Goal: Task Accomplishment & Management: Manage account settings

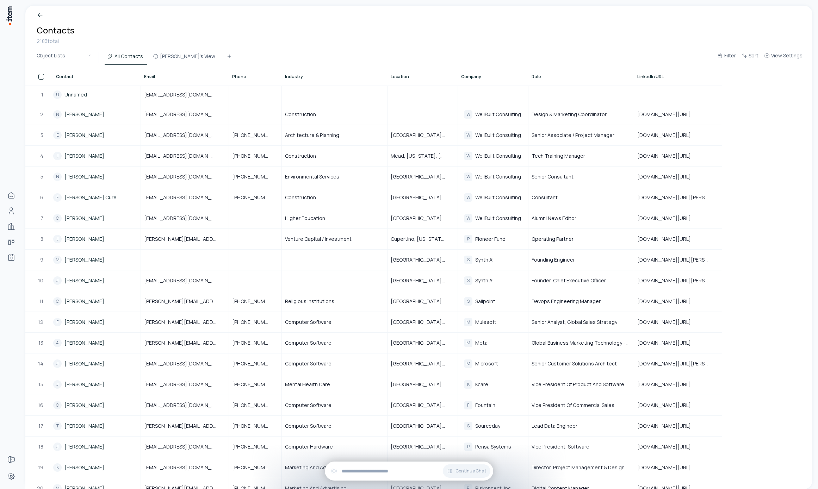
click at [692, 36] on div "Breadcrumb Contacts 2183 total" at bounding box center [418, 28] width 787 height 45
click at [717, 56] on button "Filter" at bounding box center [726, 57] width 24 height 13
click at [650, 31] on html "Home People Companies Deals Agents Forms Settings Breadcrumb Contacts 2183 tota…" at bounding box center [409, 244] width 818 height 489
click at [776, 59] on button "View Settings" at bounding box center [783, 57] width 44 height 13
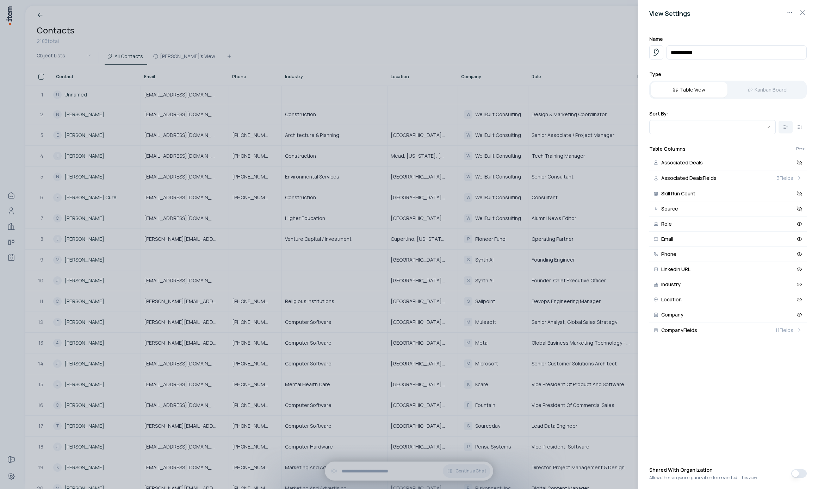
drag, startPoint x: 598, startPoint y: 24, endPoint x: 624, endPoint y: 31, distance: 26.9
click at [598, 24] on div at bounding box center [409, 244] width 818 height 489
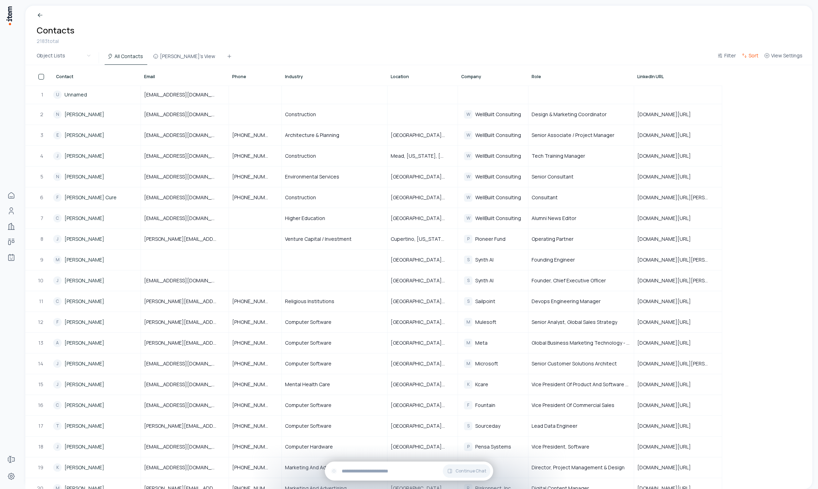
click at [750, 63] on button "Sort" at bounding box center [749, 57] width 23 height 13
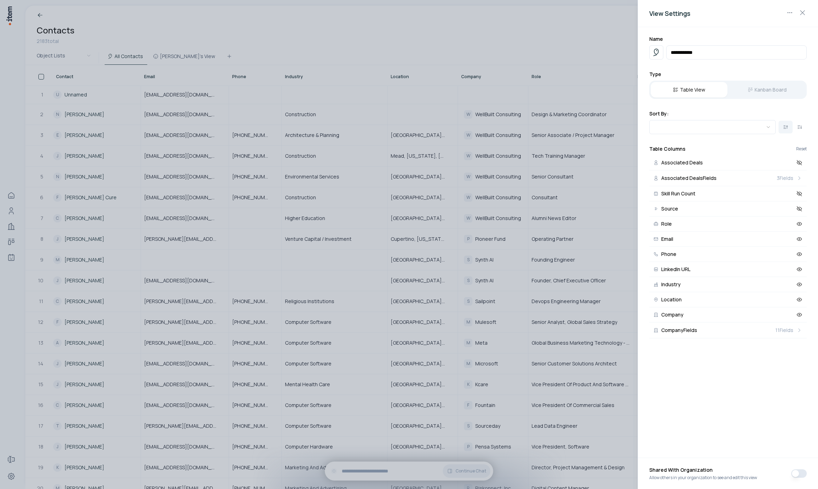
click at [596, 33] on div at bounding box center [409, 244] width 818 height 489
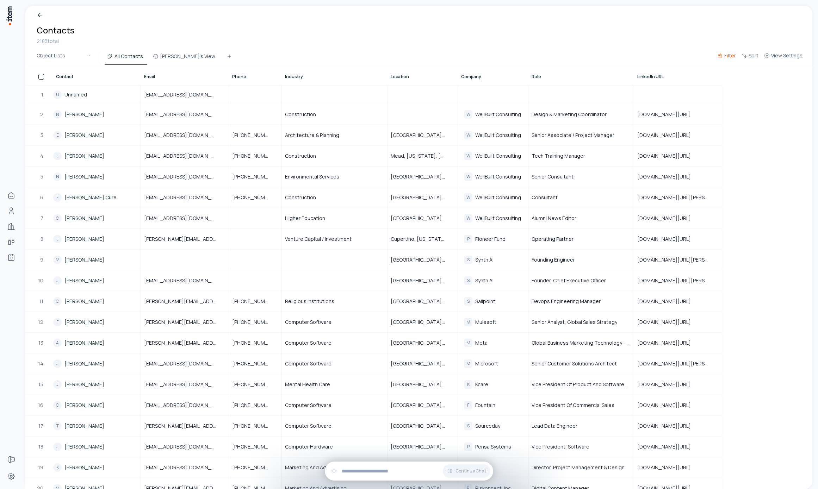
click at [719, 60] on button "Filter" at bounding box center [726, 57] width 24 height 13
click at [497, 26] on html "Home People Companies Deals Agents Forms Settings Breadcrumb Contacts 2183 tota…" at bounding box center [409, 244] width 818 height 489
click at [181, 54] on button "Akshay's View" at bounding box center [184, 58] width 69 height 13
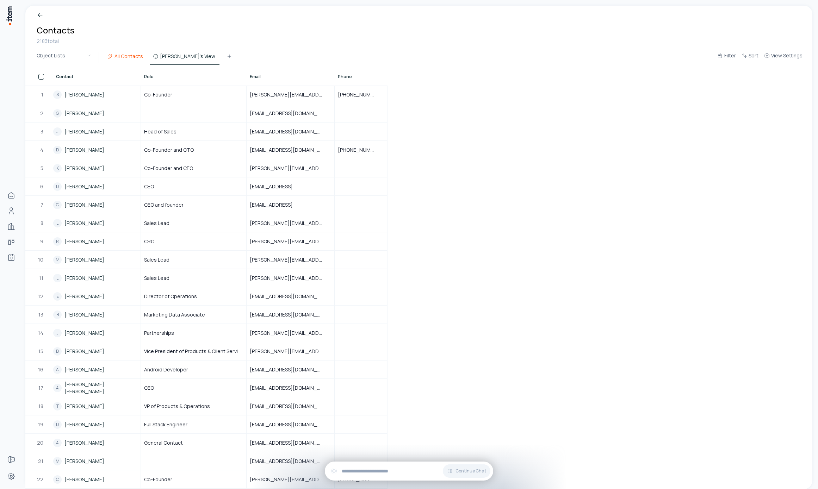
click at [135, 56] on button "All Contacts" at bounding box center [126, 58] width 43 height 13
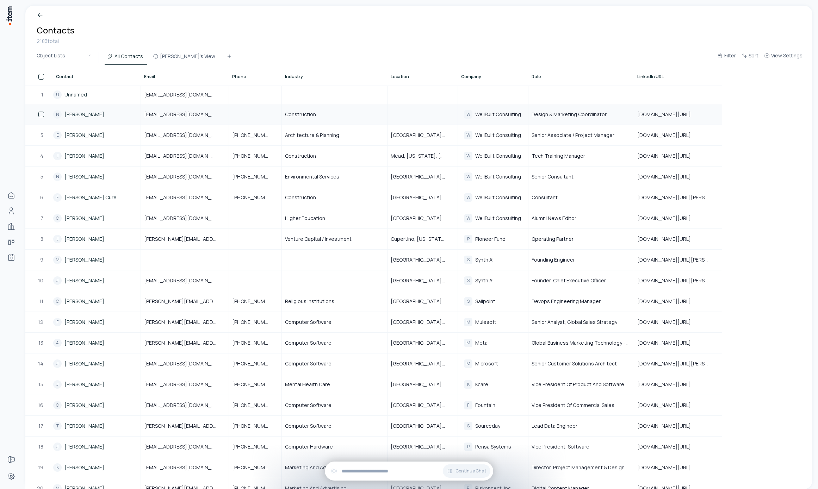
click at [93, 112] on link "Nicole Washburn" at bounding box center [84, 114] width 40 height 7
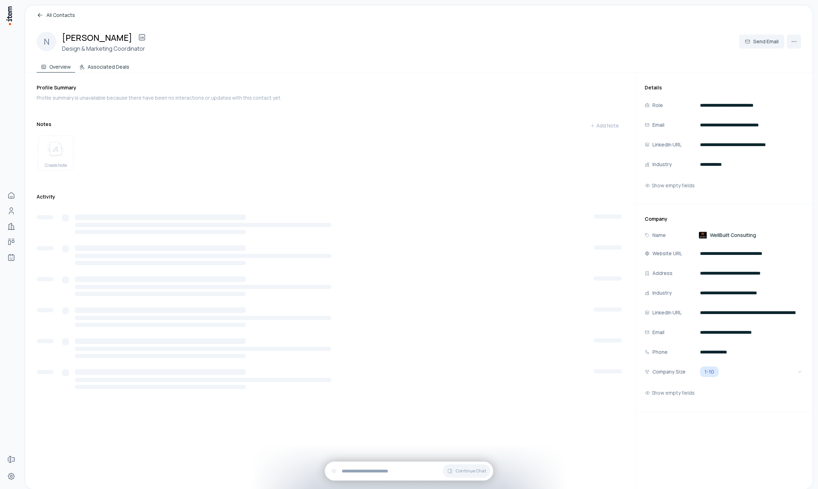
click at [104, 63] on button "Associated Deals" at bounding box center [104, 65] width 58 height 14
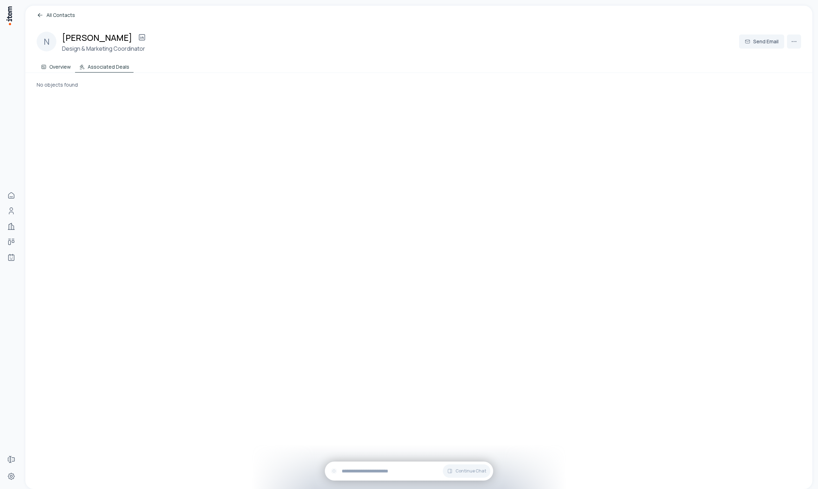
click at [49, 67] on button "Overview" at bounding box center [56, 65] width 38 height 14
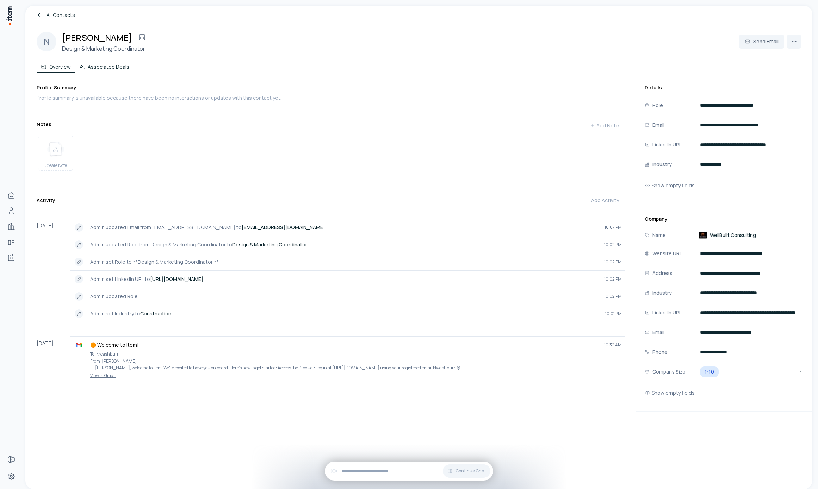
click at [102, 68] on button "Associated Deals" at bounding box center [104, 65] width 58 height 14
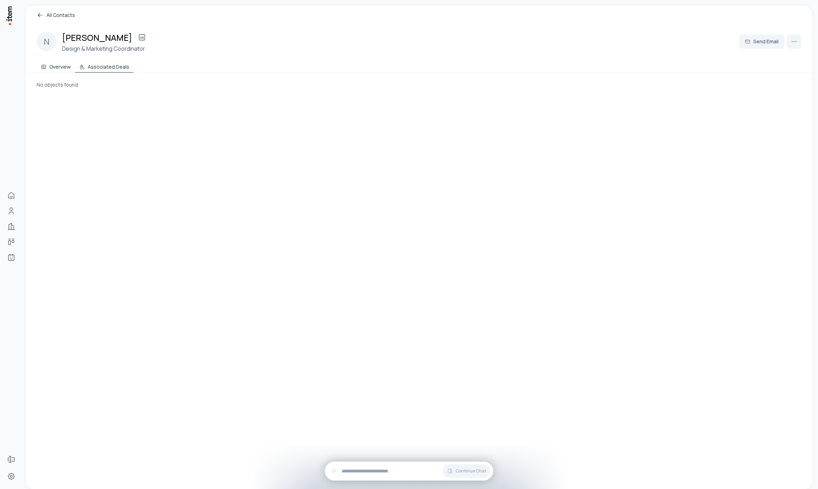
click at [63, 66] on button "Overview" at bounding box center [56, 65] width 38 height 14
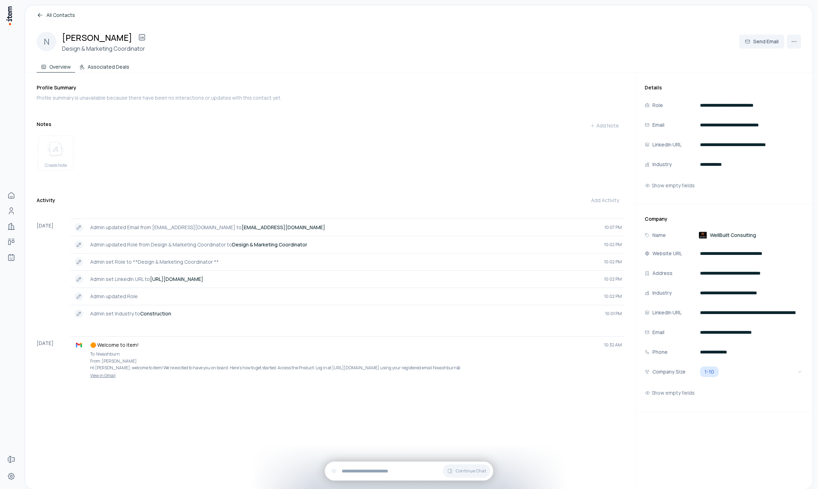
click at [109, 71] on button "Associated Deals" at bounding box center [104, 65] width 58 height 14
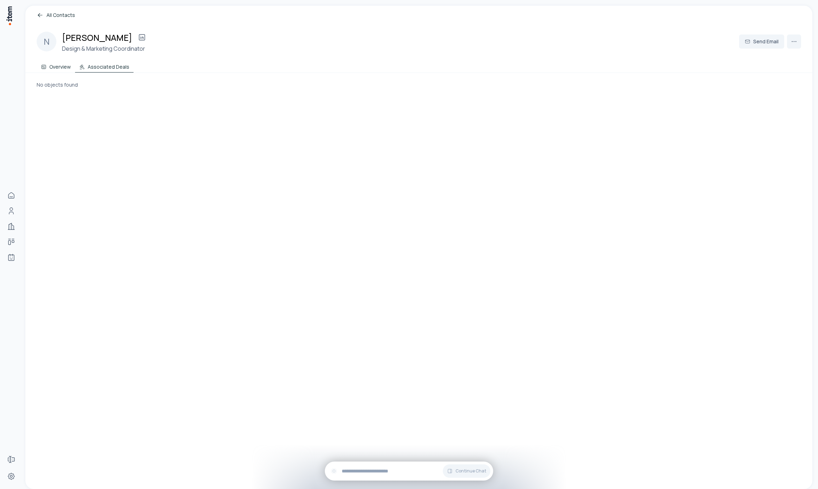
click at [69, 64] on button "Overview" at bounding box center [56, 65] width 38 height 14
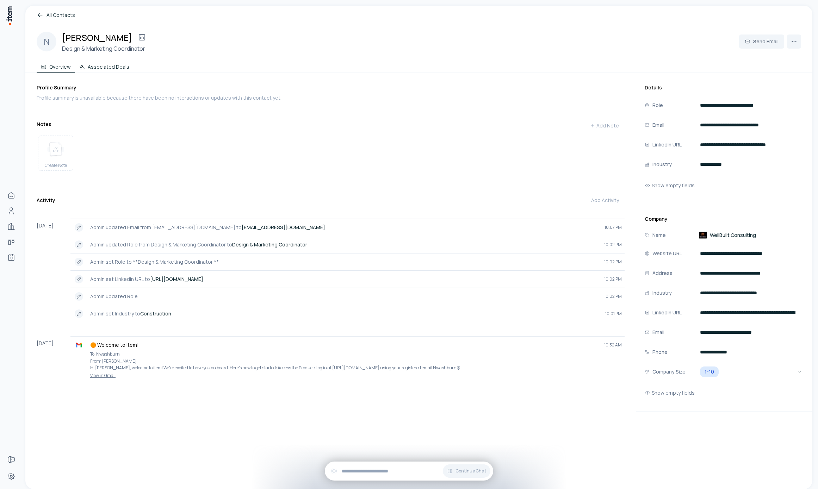
click at [98, 67] on button "Associated Deals" at bounding box center [104, 65] width 58 height 14
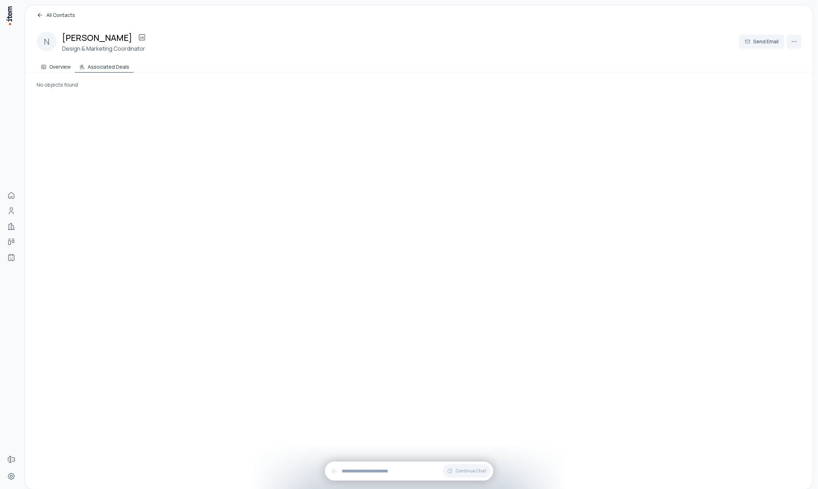
click at [67, 62] on button "Overview" at bounding box center [56, 65] width 38 height 14
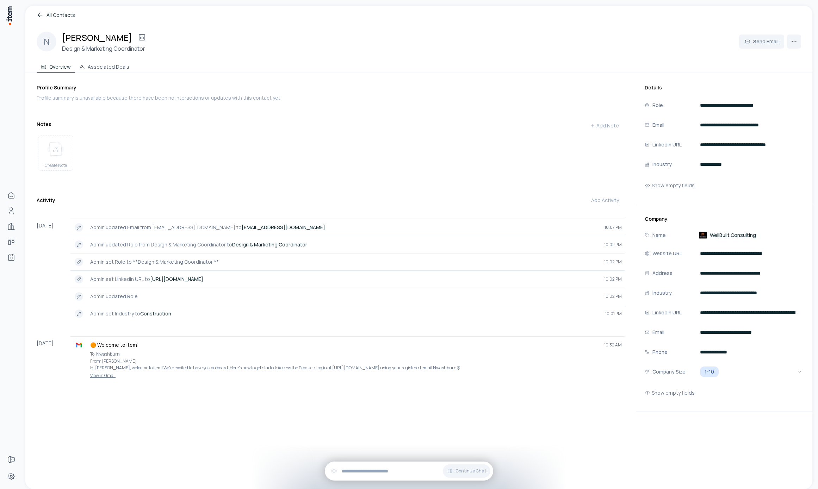
click at [652, 207] on div "**********" at bounding box center [724, 308] width 176 height 208
click at [662, 188] on button "Show empty fields" at bounding box center [669, 186] width 50 height 14
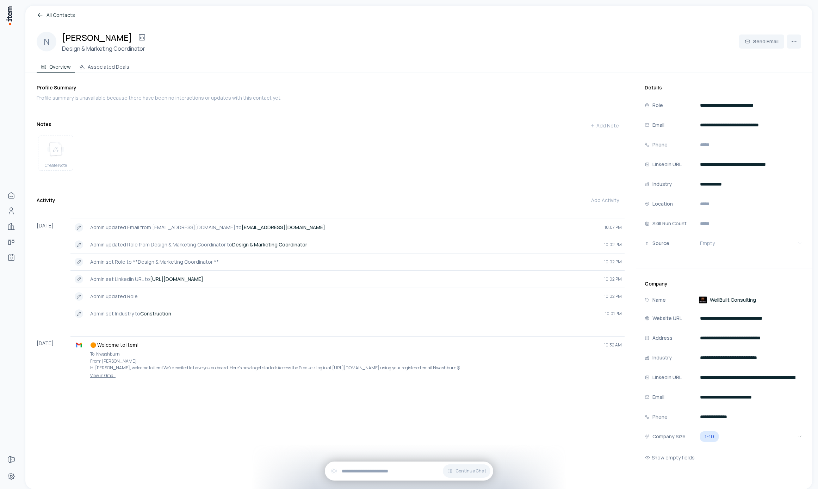
click at [670, 459] on button "Show empty fields" at bounding box center [669, 458] width 50 height 14
click at [349, 166] on div "Create Note" at bounding box center [331, 155] width 588 height 44
click at [119, 68] on button "Associated Deals" at bounding box center [104, 65] width 58 height 14
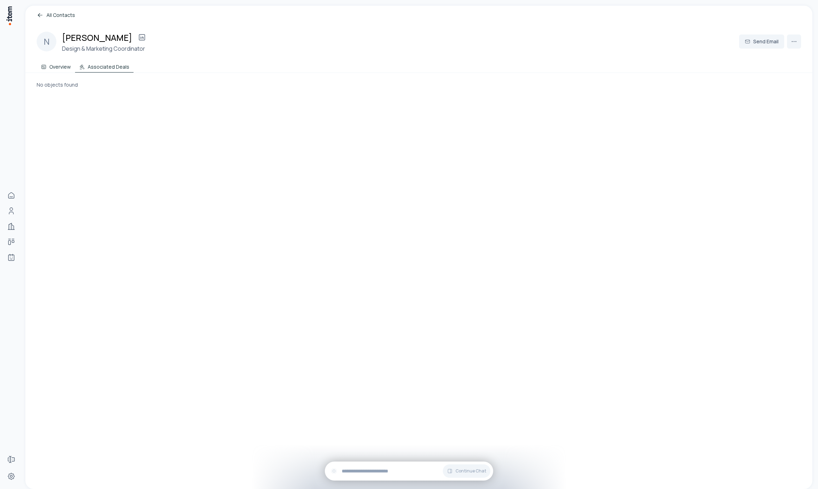
click at [57, 62] on button "Overview" at bounding box center [56, 65] width 38 height 14
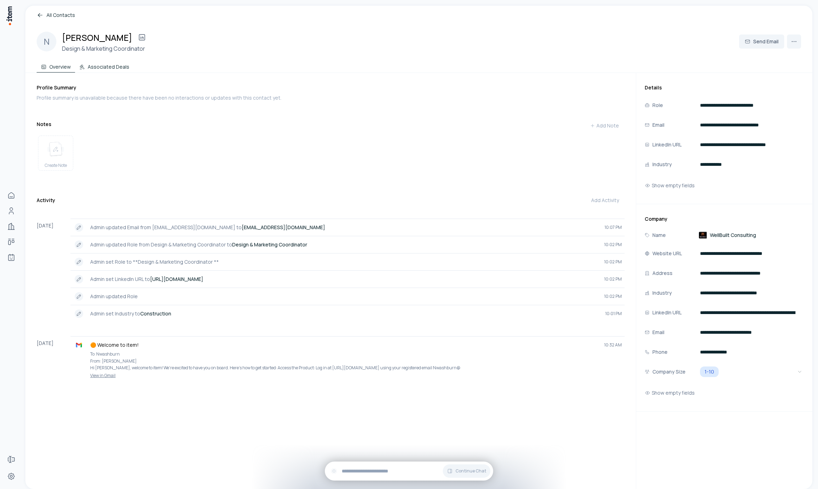
click at [115, 68] on button "Associated Deals" at bounding box center [104, 65] width 58 height 14
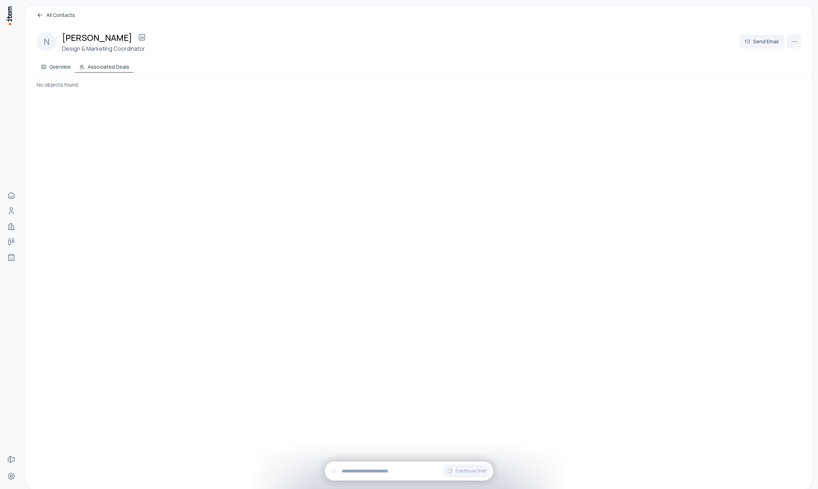
click at [69, 62] on button "Overview" at bounding box center [56, 65] width 38 height 14
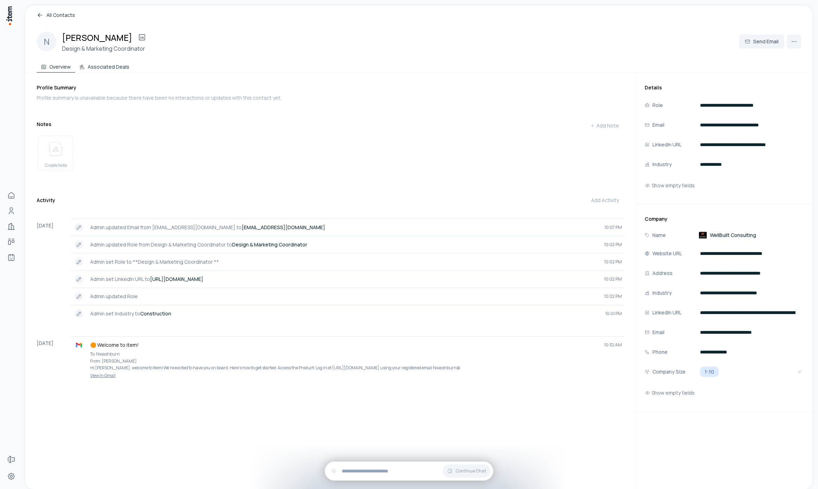
click at [99, 66] on button "Associated Deals" at bounding box center [104, 65] width 58 height 14
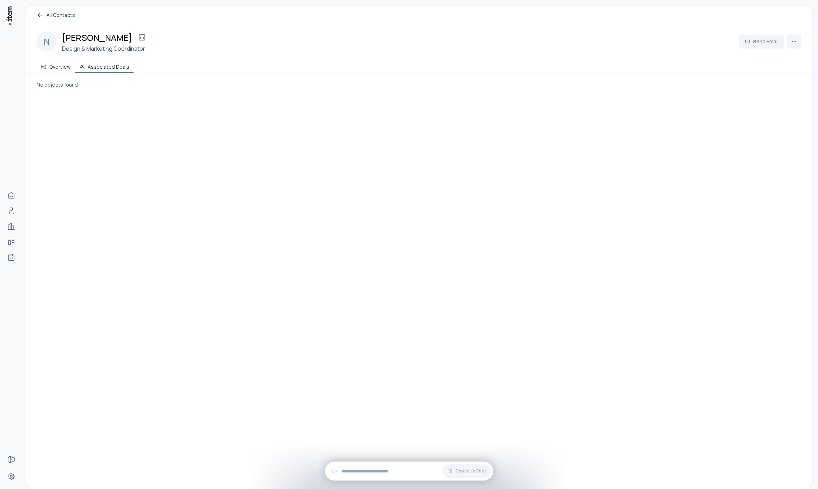
click at [70, 65] on button "Overview" at bounding box center [56, 65] width 38 height 14
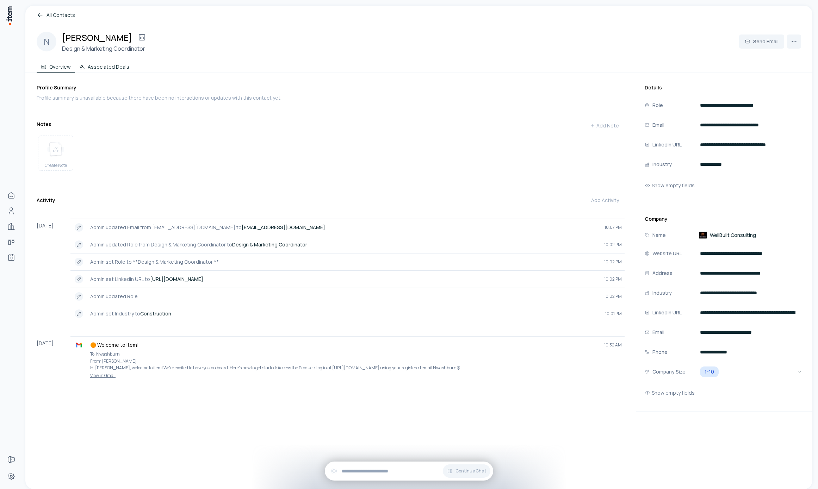
click at [120, 65] on button "Associated Deals" at bounding box center [104, 65] width 58 height 14
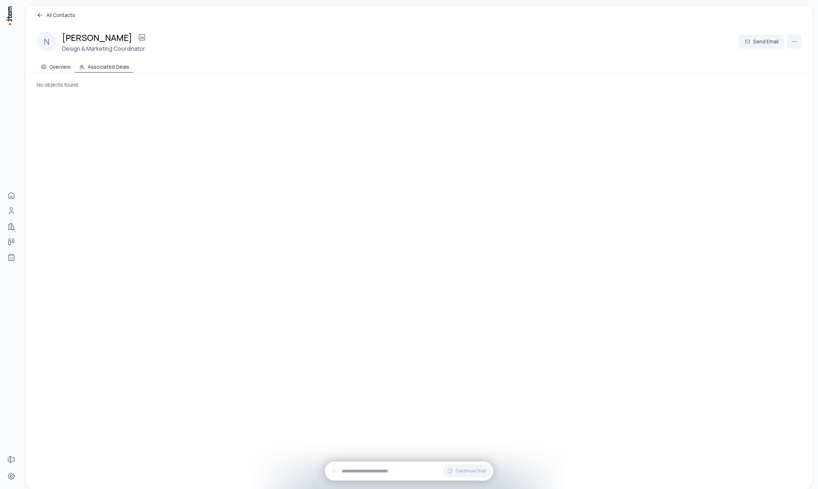
click at [60, 63] on button "Overview" at bounding box center [56, 65] width 38 height 14
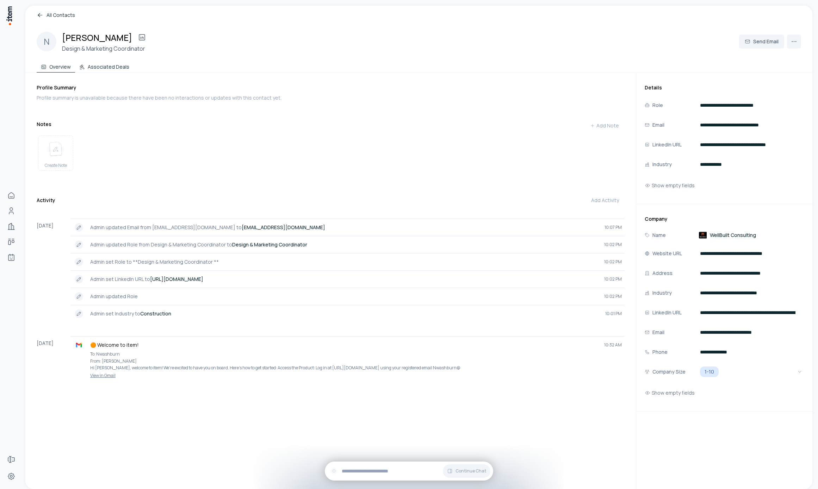
click at [124, 63] on button "Associated Deals" at bounding box center [104, 65] width 58 height 14
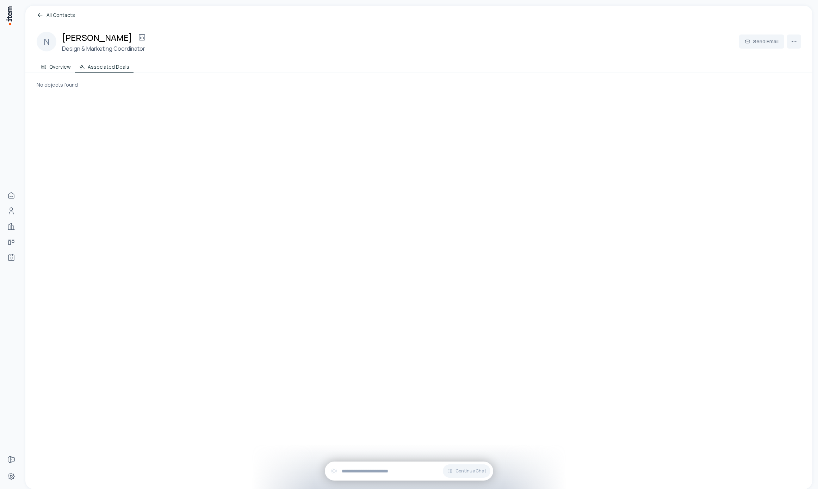
click at [46, 69] on icon at bounding box center [44, 67] width 6 height 6
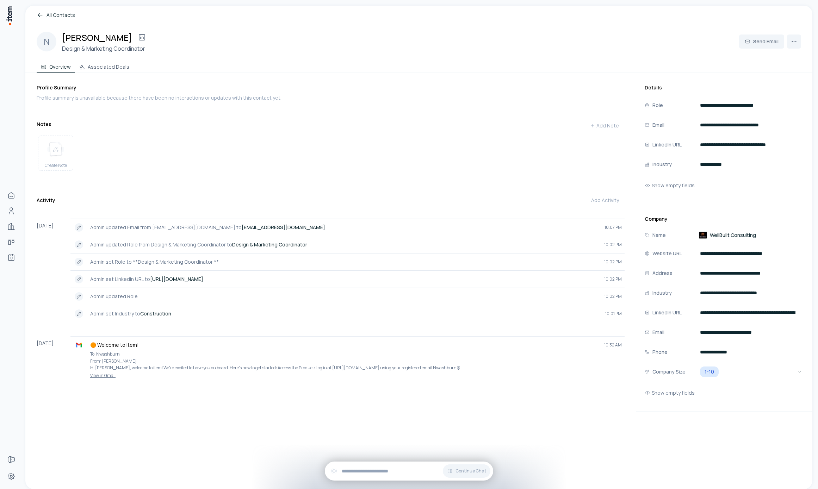
click at [265, 148] on div "Create Note" at bounding box center [331, 155] width 588 height 44
click at [39, 17] on icon at bounding box center [39, 16] width 2 height 2
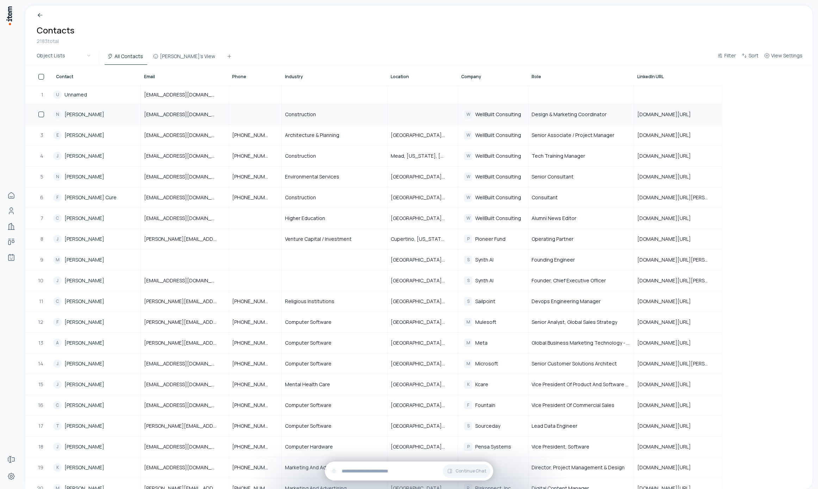
click at [84, 117] on link "Nicole Washburn" at bounding box center [84, 114] width 40 height 7
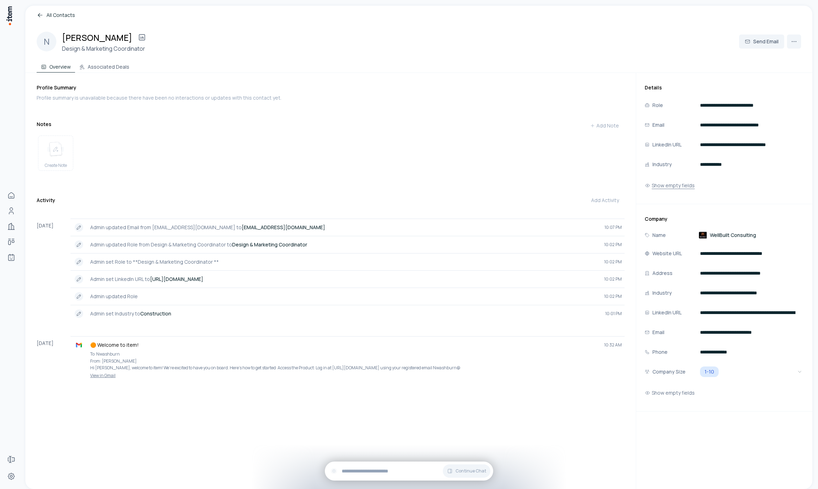
click at [668, 185] on button "Show empty fields" at bounding box center [669, 186] width 50 height 14
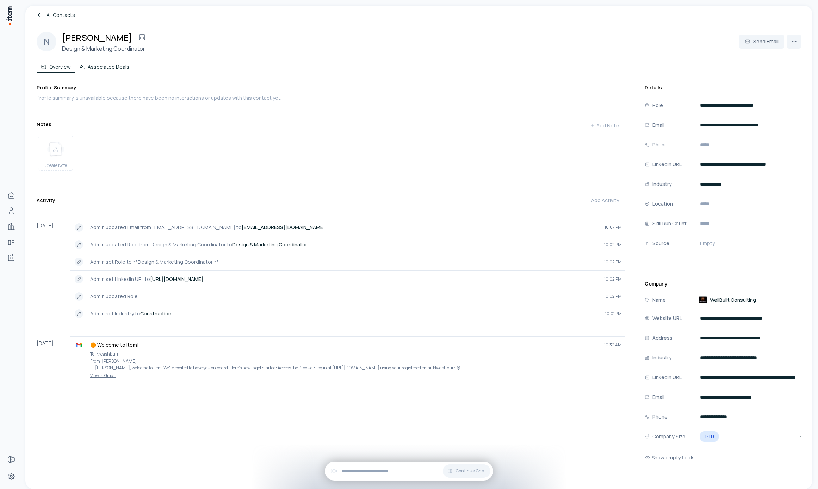
click at [85, 66] on button "Associated Deals" at bounding box center [104, 65] width 58 height 14
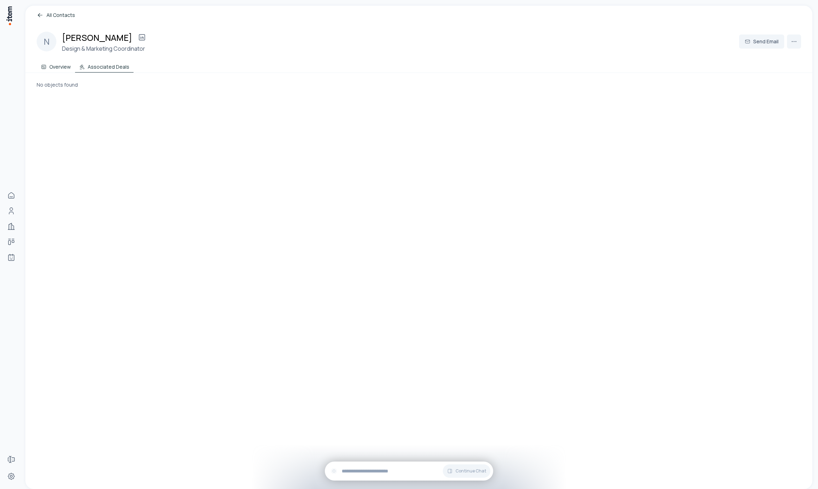
click at [60, 69] on button "Overview" at bounding box center [56, 65] width 38 height 14
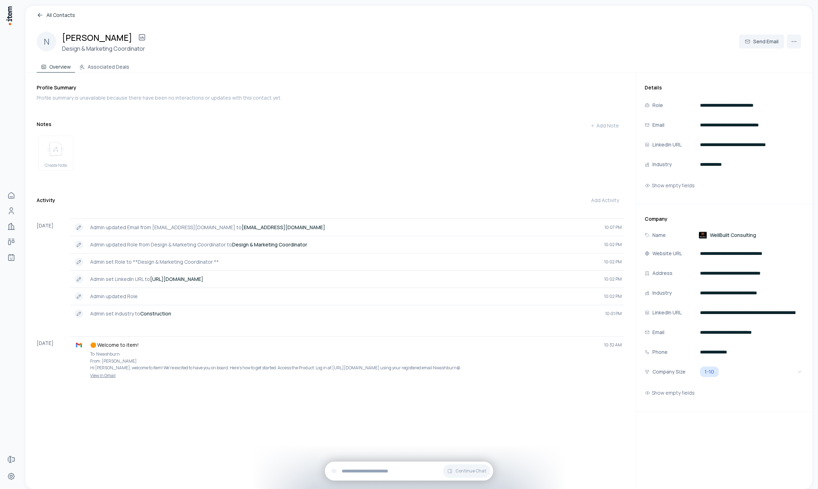
click at [82, 56] on div "N Nicole Washburn Design & Marketing Coordinator Send Email Overview Associated…" at bounding box center [418, 46] width 787 height 54
click at [87, 62] on button "Associated Deals" at bounding box center [104, 65] width 58 height 14
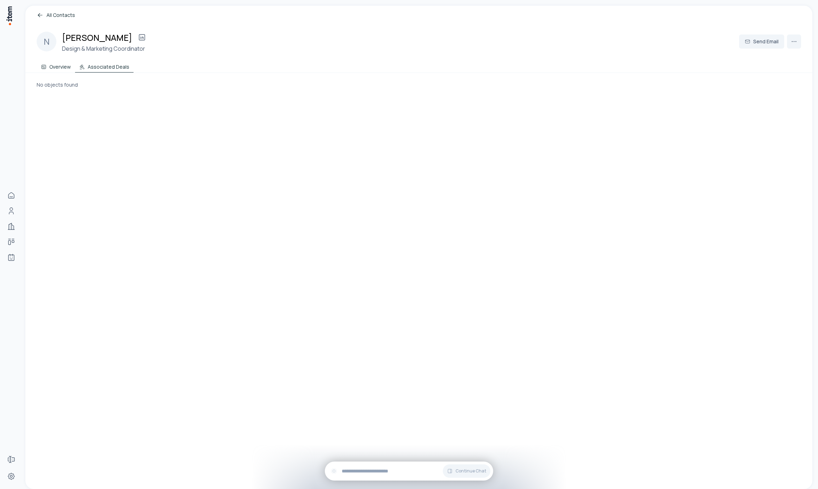
click at [68, 64] on button "Overview" at bounding box center [56, 65] width 38 height 14
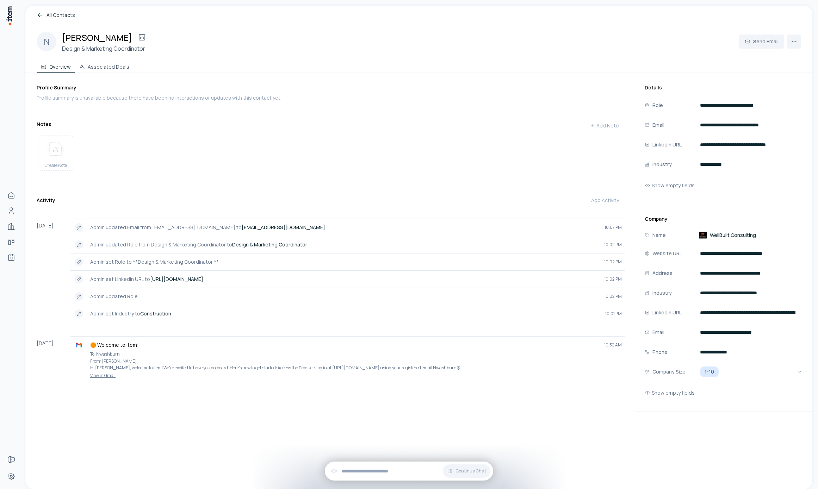
click at [667, 186] on button "Show empty fields" at bounding box center [669, 186] width 50 height 14
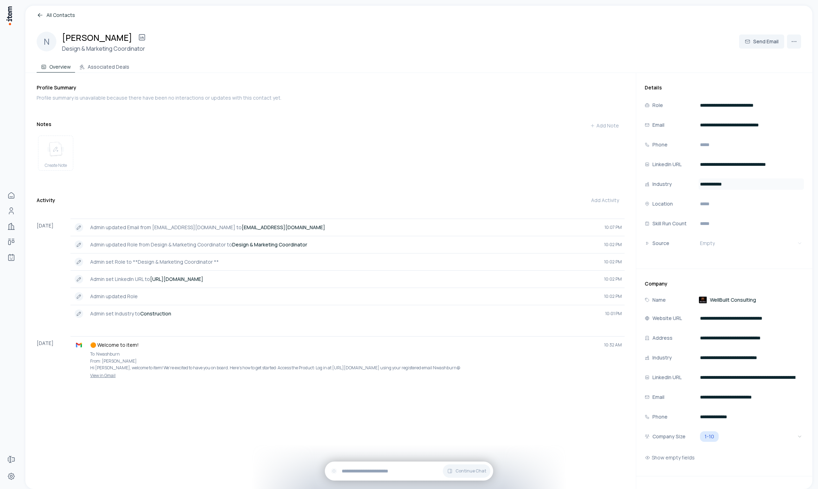
click at [743, 187] on input "**********" at bounding box center [750, 184] width 105 height 11
type input "**********"
click at [331, 195] on div "Profile Summary Profile summary is unavailable because there have been no inter…" at bounding box center [336, 281] width 599 height 416
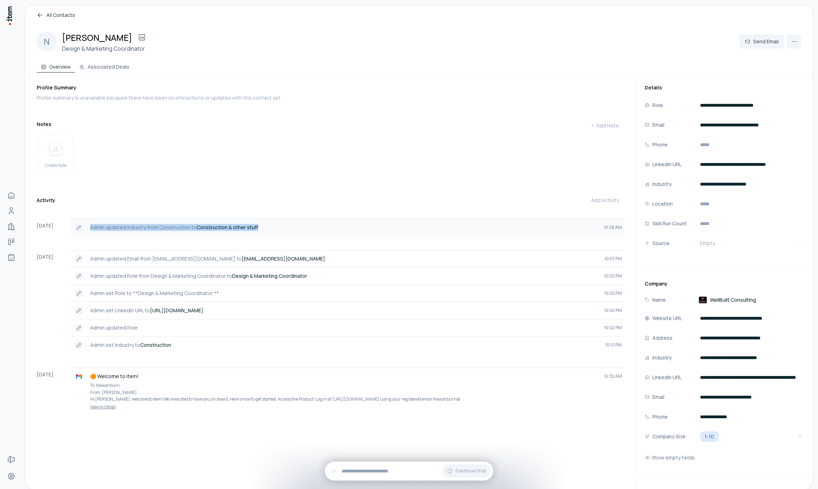
drag, startPoint x: 80, startPoint y: 231, endPoint x: 237, endPoint y: 240, distance: 156.9
click at [237, 236] on div "Admin updated Industry from Construction to Construction & other stuff 10:28 AM" at bounding box center [347, 227] width 554 height 17
click at [268, 189] on div "Profile Summary Profile summary is unavailable because there have been no inter…" at bounding box center [336, 281] width 599 height 416
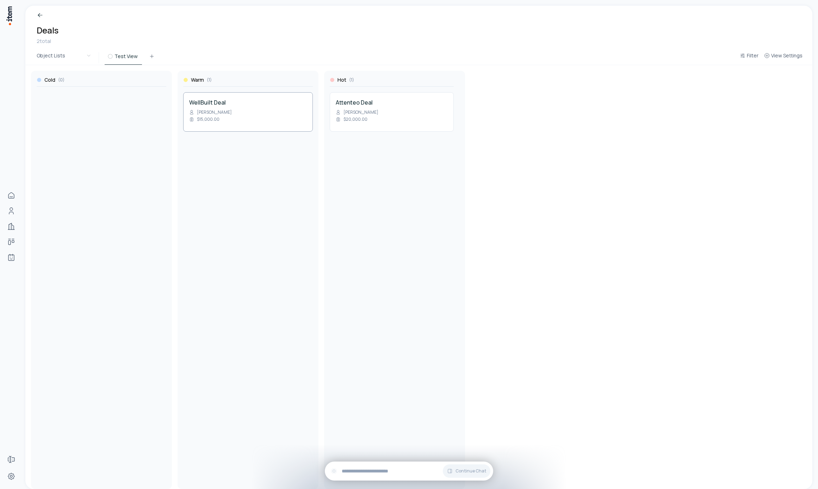
click at [210, 104] on h4 "WellBuilt Deal" at bounding box center [248, 102] width 118 height 8
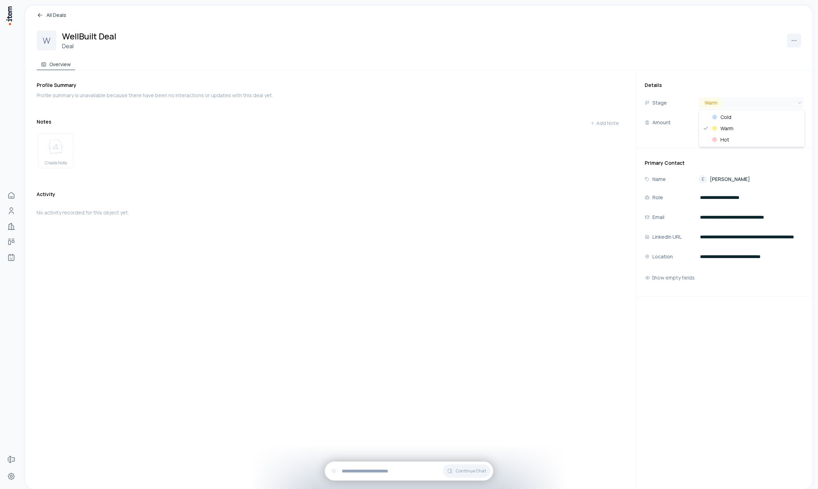
click at [742, 104] on html "**********" at bounding box center [409, 244] width 818 height 489
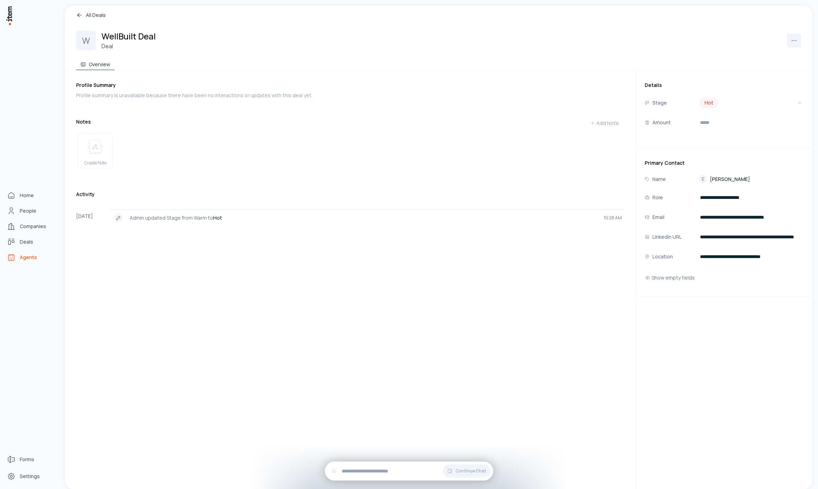
click at [22, 257] on span "Agents" at bounding box center [28, 257] width 17 height 7
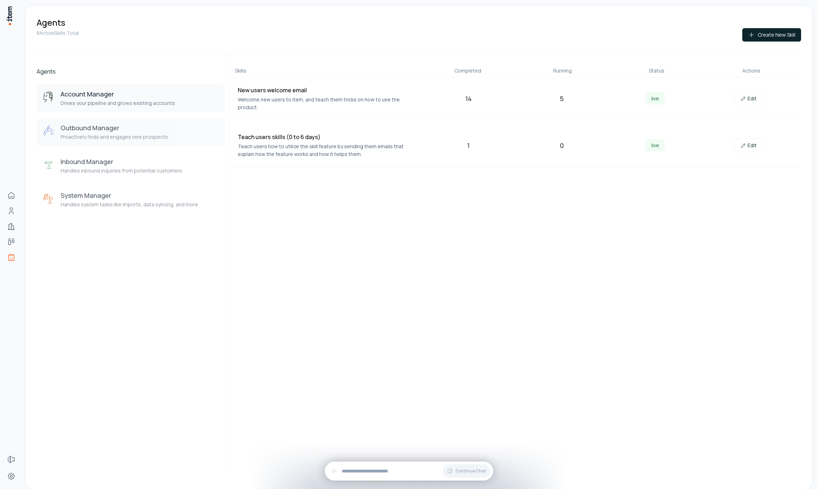
click at [147, 124] on h3 "Outbound Manager" at bounding box center [114, 128] width 107 height 8
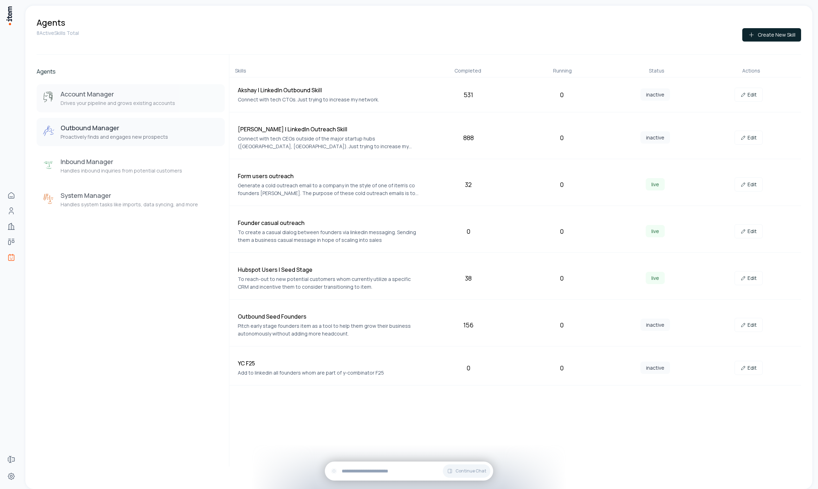
click at [103, 95] on h3 "Account Manager" at bounding box center [118, 94] width 114 height 8
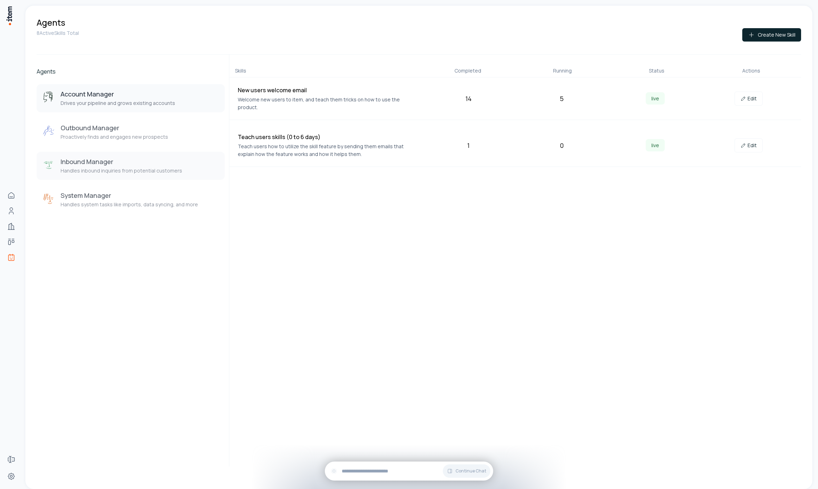
click at [94, 173] on p "Handles inbound inquiries from potential customers" at bounding box center [121, 170] width 121 height 7
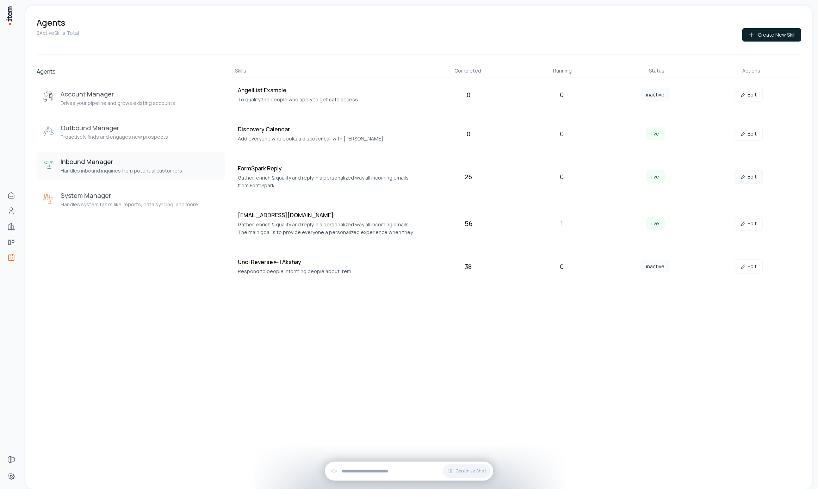
click at [745, 181] on link "Edit" at bounding box center [748, 177] width 28 height 14
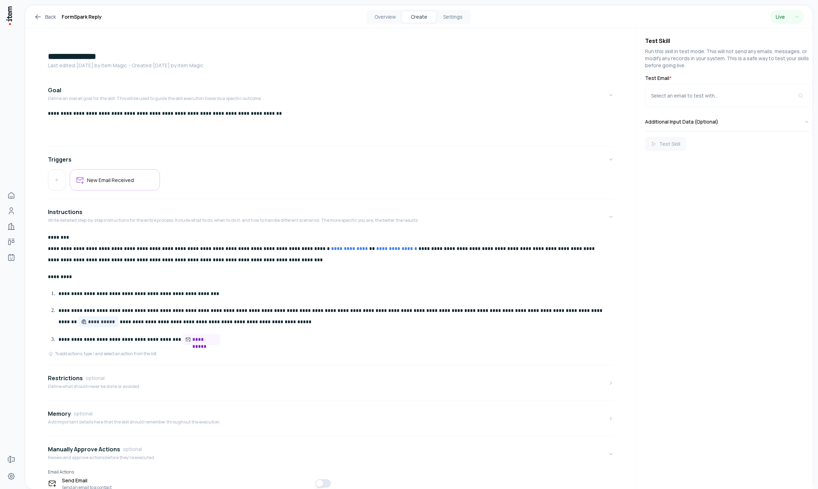
click at [250, 337] on p "**********" at bounding box center [333, 340] width 550 height 12
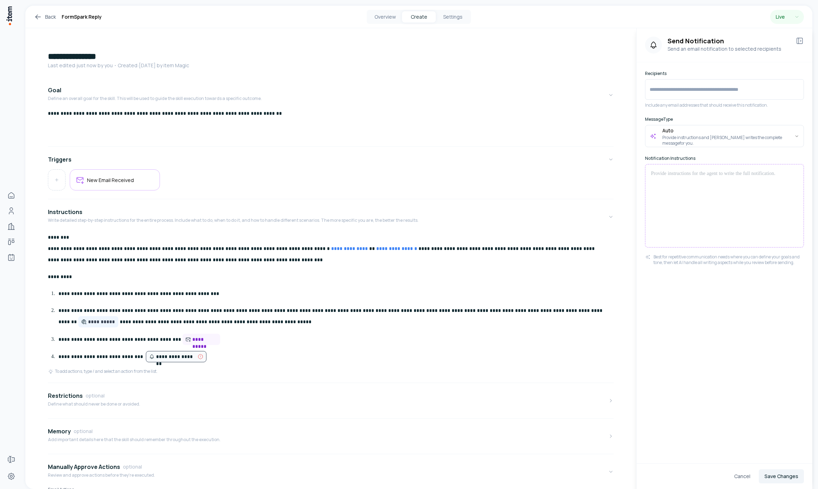
click at [694, 81] on div at bounding box center [724, 89] width 159 height 20
click at [760, 93] on input "text" at bounding box center [724, 89] width 150 height 14
type input "**********"
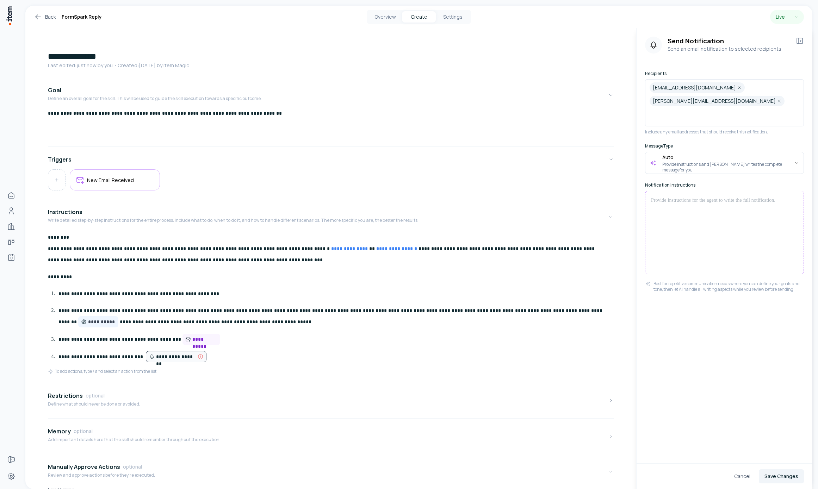
click at [765, 192] on div at bounding box center [724, 232] width 159 height 83
click at [741, 130] on html "**********" at bounding box center [409, 244] width 818 height 489
click at [700, 206] on div at bounding box center [724, 232] width 159 height 83
click at [794, 472] on button "Save Changes" at bounding box center [780, 476] width 45 height 14
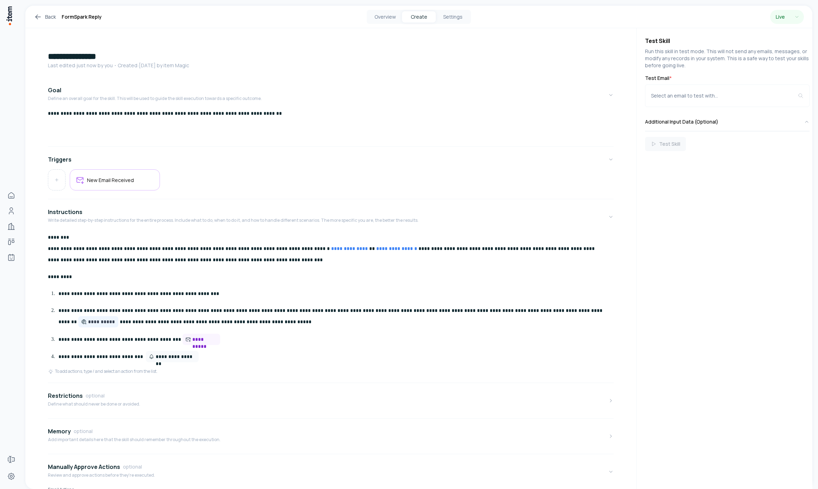
click at [238, 361] on p "**********" at bounding box center [333, 357] width 550 height 12
click at [712, 98] on div "Select an email to test with..." at bounding box center [724, 95] width 147 height 7
click at [253, 359] on p "**********" at bounding box center [333, 357] width 550 height 12
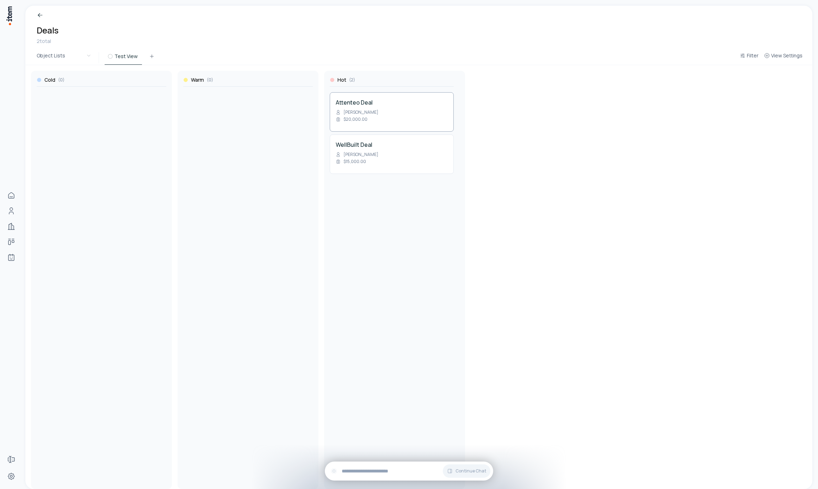
click at [363, 100] on h4 "Attenteo Deal" at bounding box center [392, 102] width 112 height 8
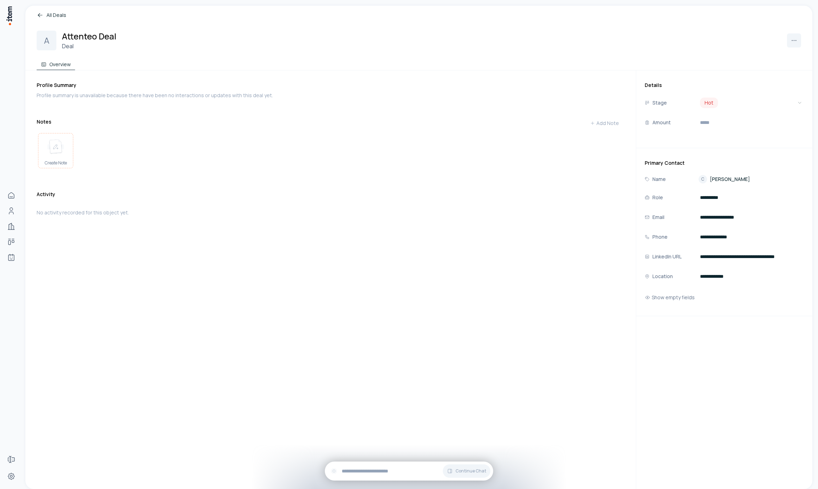
click at [50, 146] on img at bounding box center [55, 146] width 17 height 15
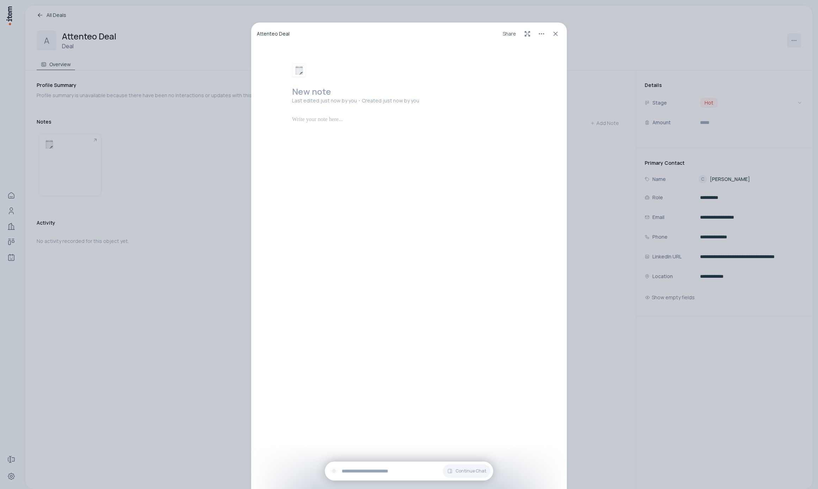
click at [318, 97] on h2 at bounding box center [410, 91] width 237 height 11
click at [344, 129] on div at bounding box center [410, 140] width 237 height 51
click at [195, 169] on div "**********" at bounding box center [409, 244] width 818 height 489
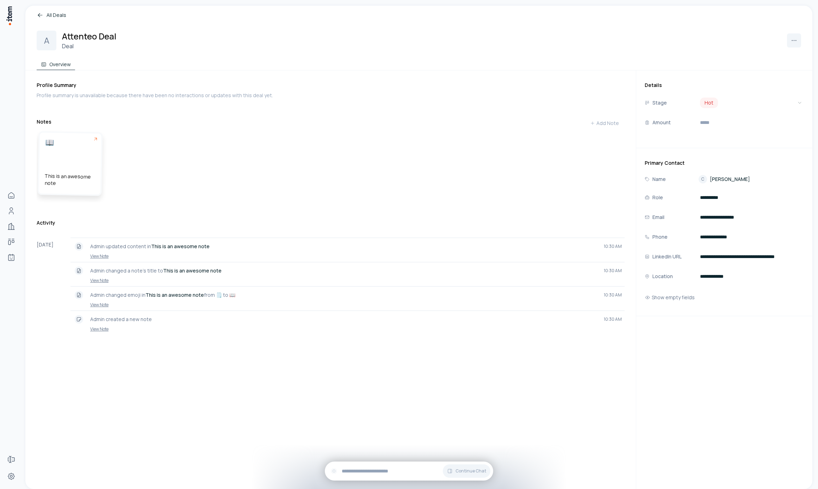
click at [66, 165] on div "This is an awesome note" at bounding box center [70, 163] width 62 height 62
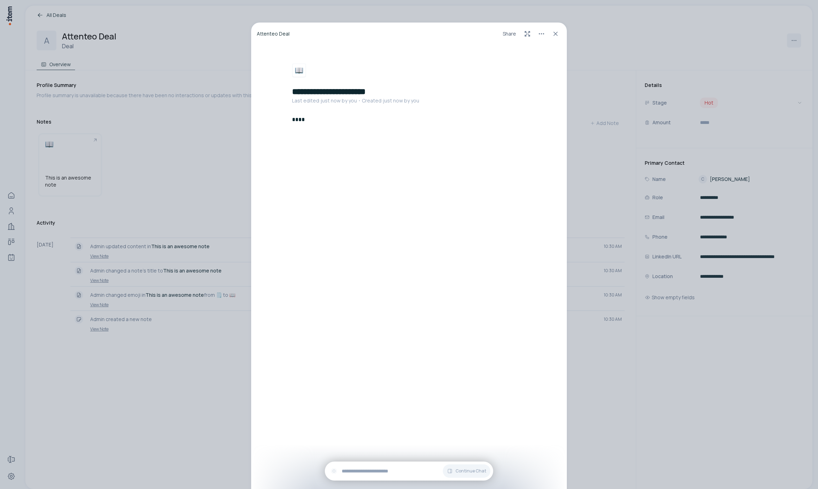
click at [367, 124] on div "****" at bounding box center [410, 140] width 237 height 51
drag, startPoint x: 299, startPoint y: 36, endPoint x: 247, endPoint y: 36, distance: 51.4
click at [247, 36] on div "**********" at bounding box center [409, 244] width 818 height 489
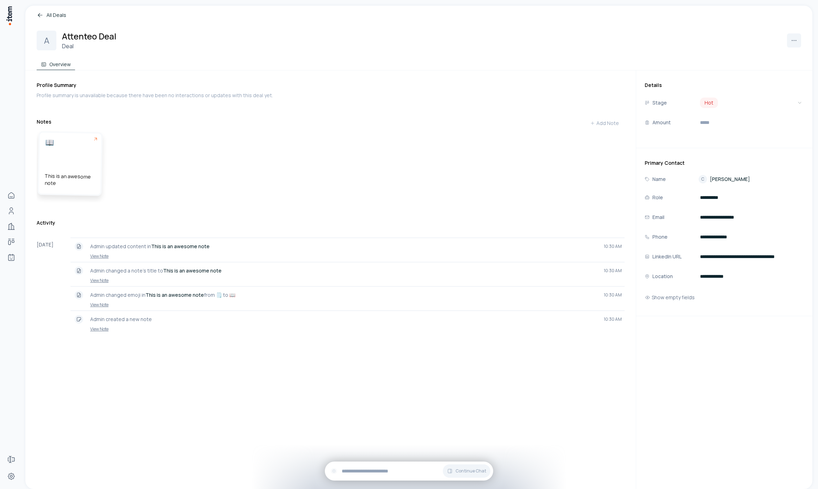
click at [87, 167] on div "This is an awesome note" at bounding box center [70, 163] width 62 height 62
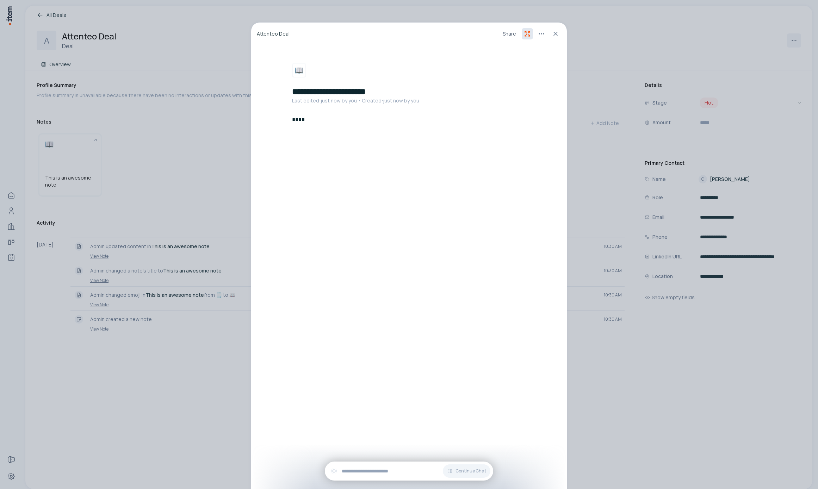
click at [526, 30] on icon at bounding box center [527, 33] width 7 height 7
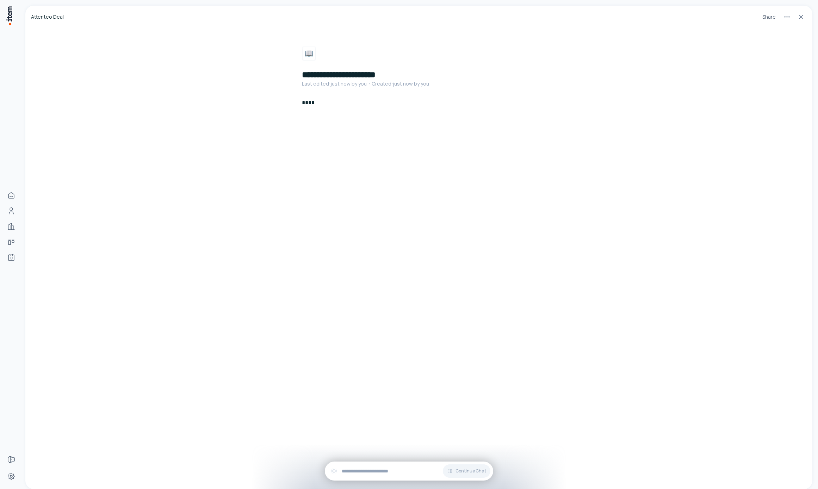
click at [47, 15] on span "Attenteo Deal" at bounding box center [47, 16] width 33 height 7
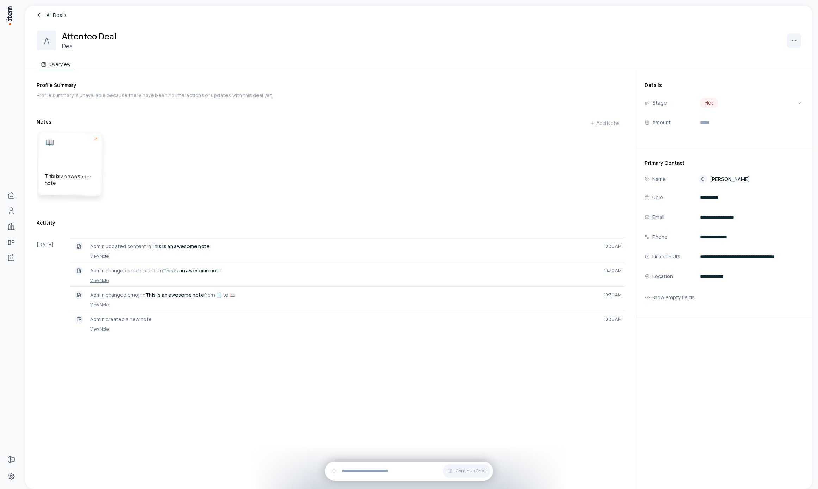
click at [82, 164] on div "This is an awesome note" at bounding box center [70, 163] width 62 height 62
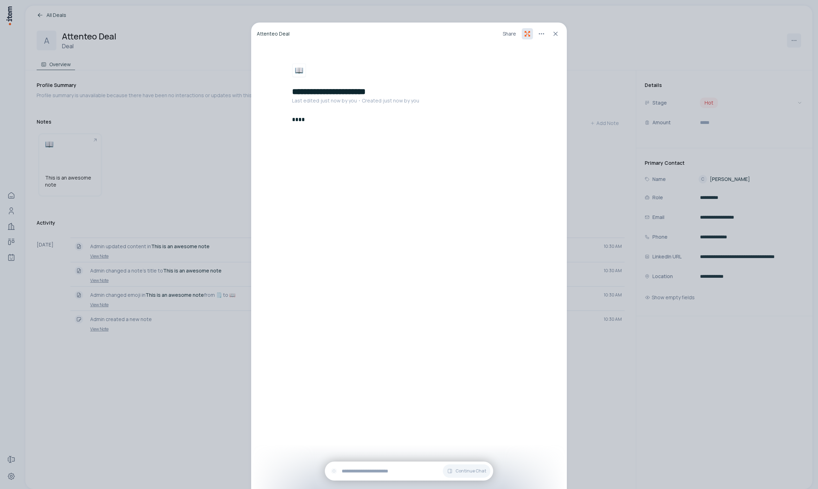
click at [531, 34] on button at bounding box center [526, 33] width 11 height 11
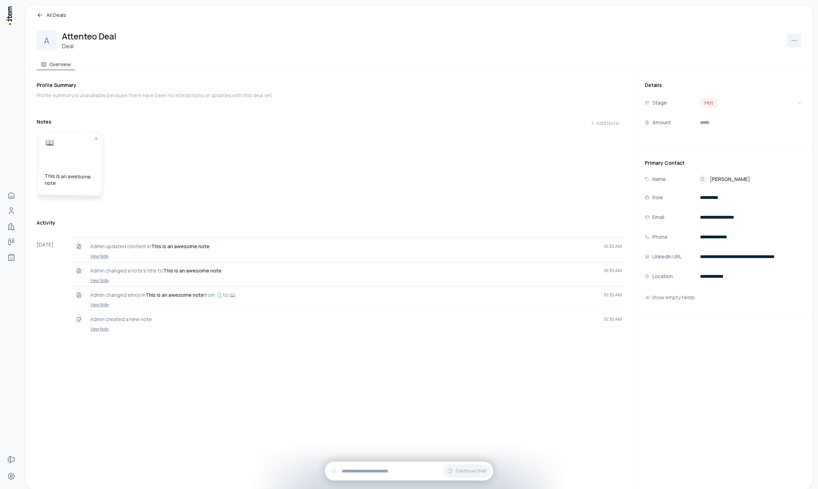
click at [83, 161] on div "This is an awesome note" at bounding box center [70, 163] width 62 height 62
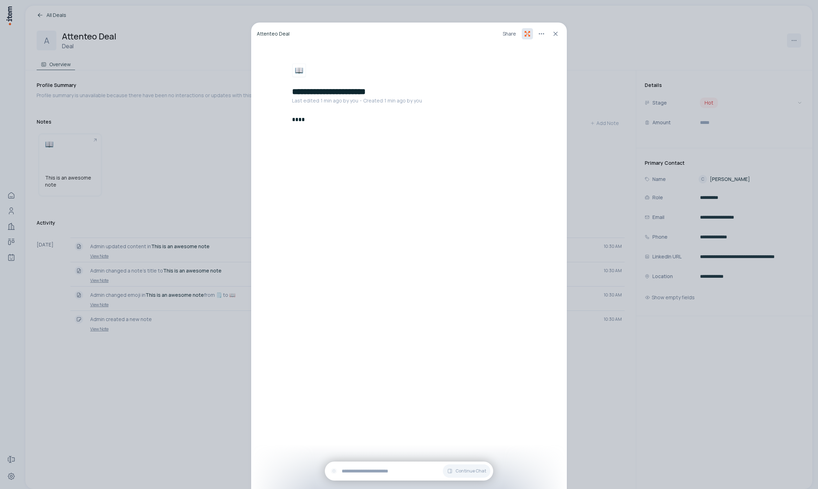
click at [525, 36] on icon at bounding box center [525, 35] width 1 height 1
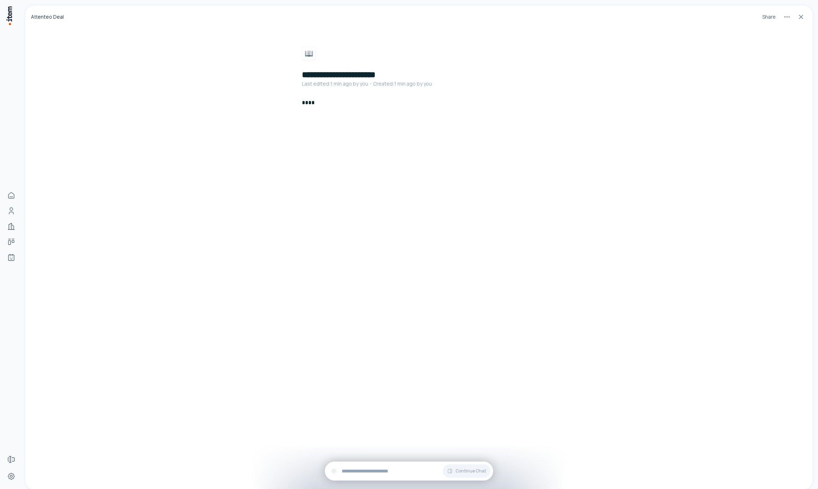
click at [42, 17] on span "Attenteo Deal" at bounding box center [47, 16] width 33 height 7
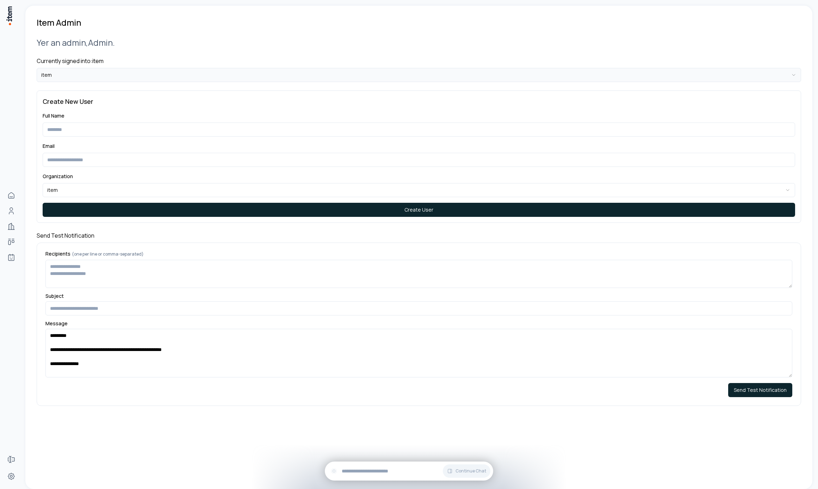
click at [113, 79] on html "**********" at bounding box center [409, 244] width 818 height 489
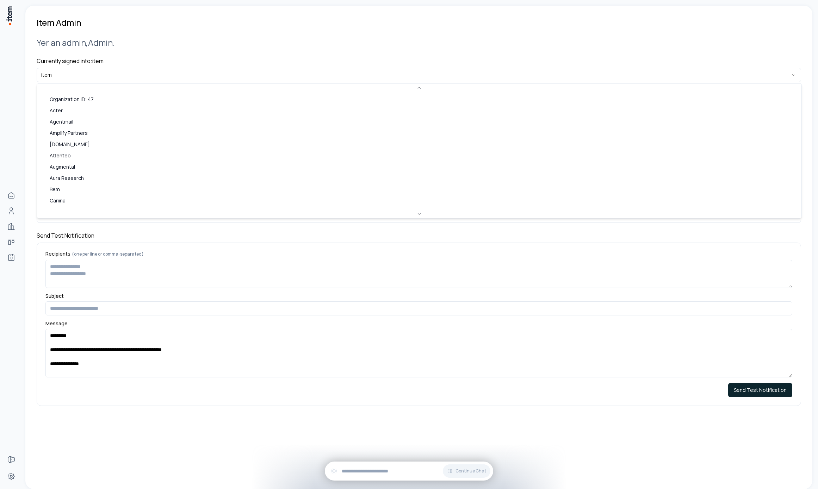
scroll to position [289, 0]
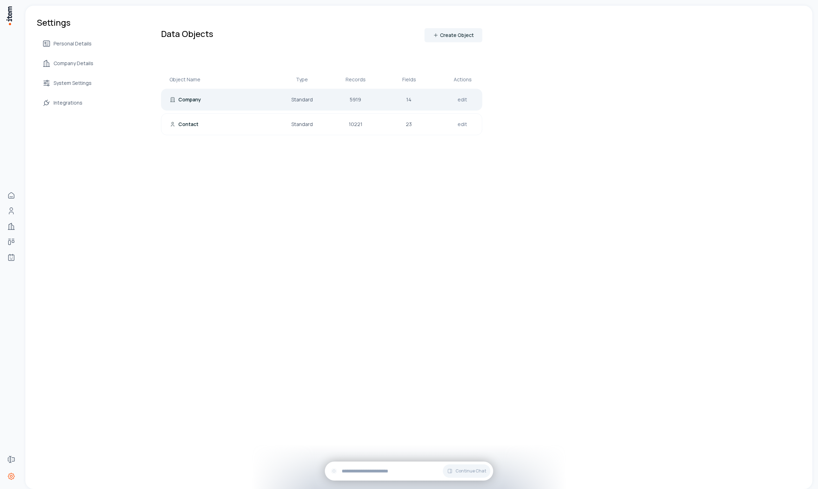
click at [193, 98] on p "Company" at bounding box center [189, 99] width 23 height 7
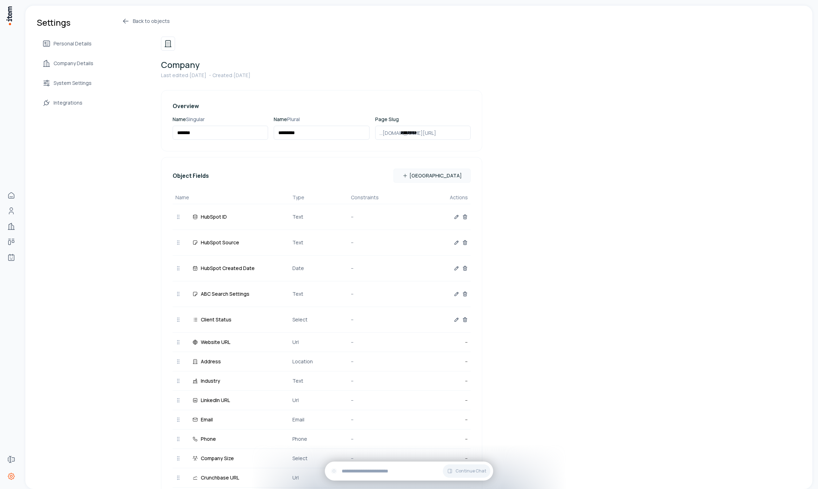
scroll to position [48, 0]
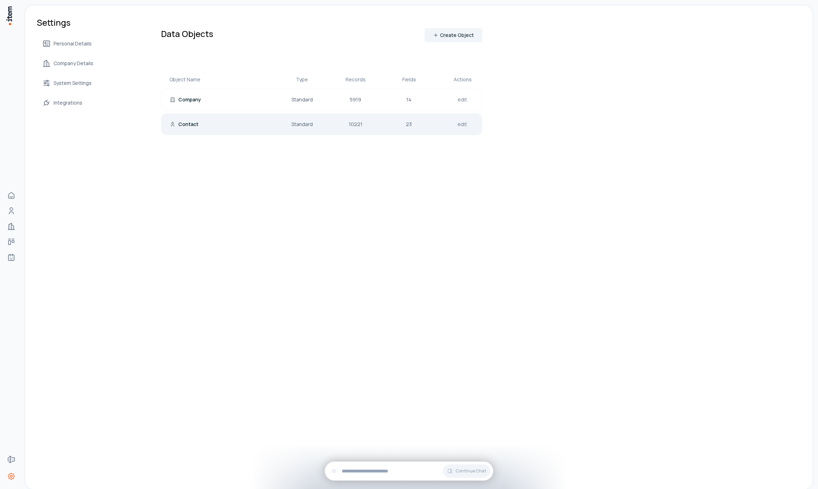
click at [183, 121] on p "Contact" at bounding box center [188, 124] width 20 height 7
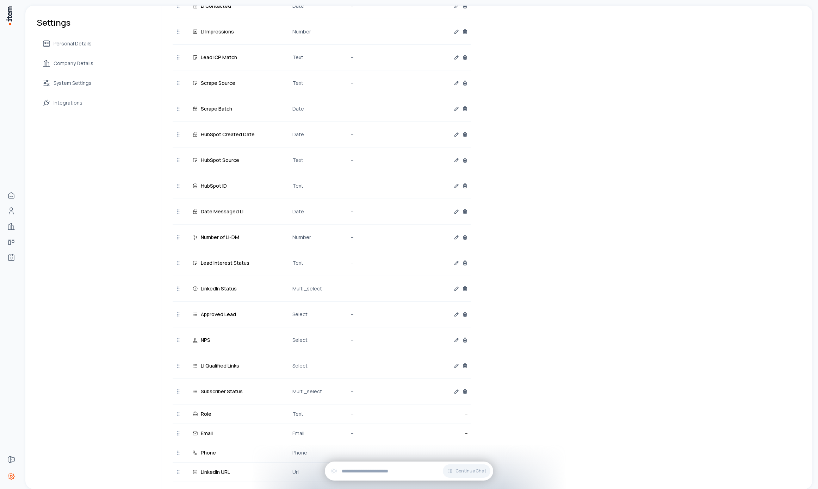
scroll to position [355, 0]
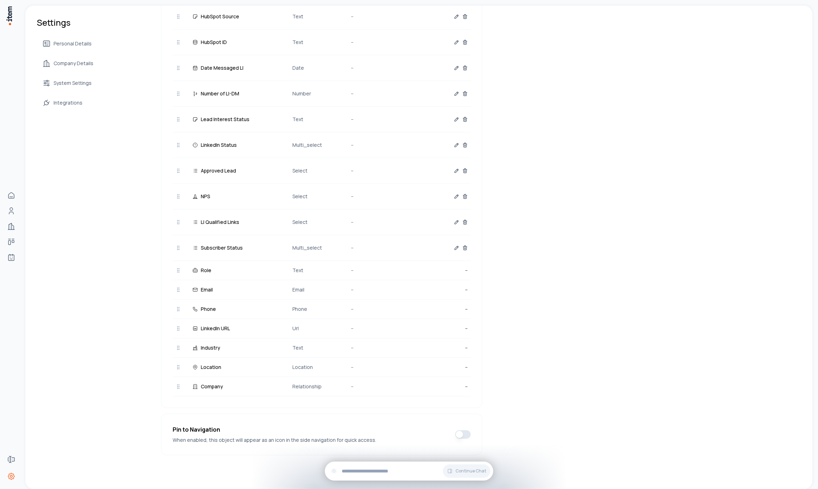
click at [104, 273] on div "Settings Personal Details Company Details System Settings Integrations Back to …" at bounding box center [418, 70] width 787 height 838
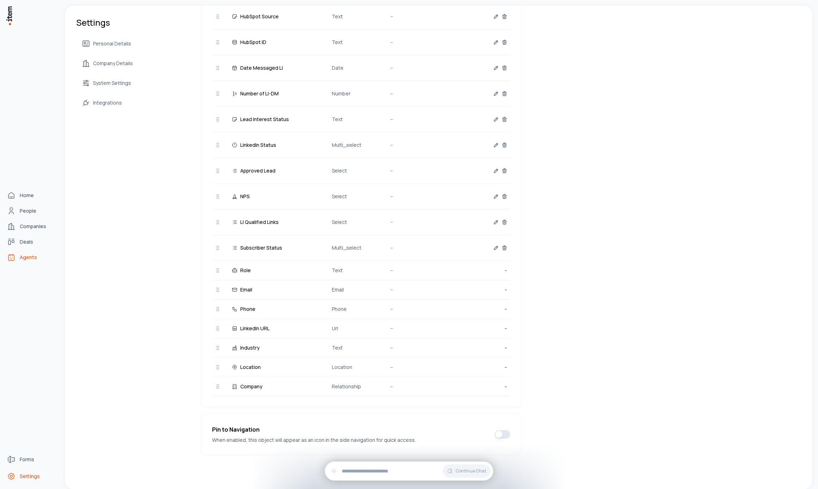
click at [23, 262] on link "Agents" at bounding box center [31, 257] width 54 height 14
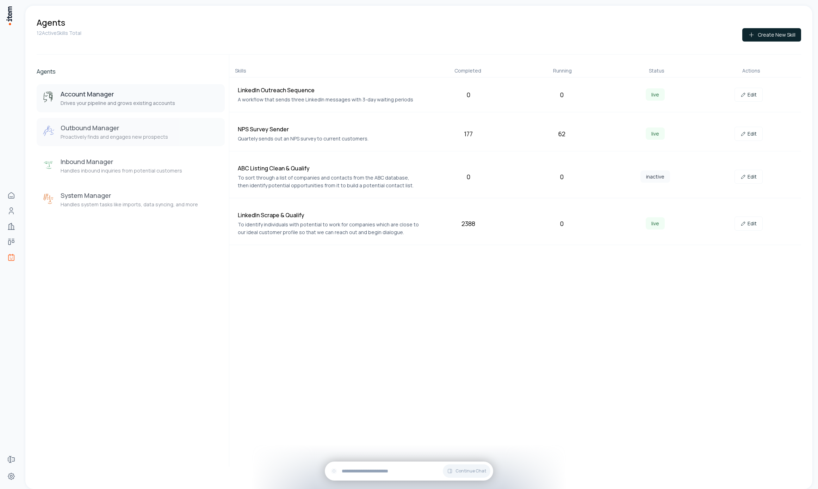
click at [109, 129] on h3 "Outbound Manager" at bounding box center [114, 128] width 107 height 8
click at [119, 159] on h3 "Inbound Manager" at bounding box center [121, 161] width 121 height 8
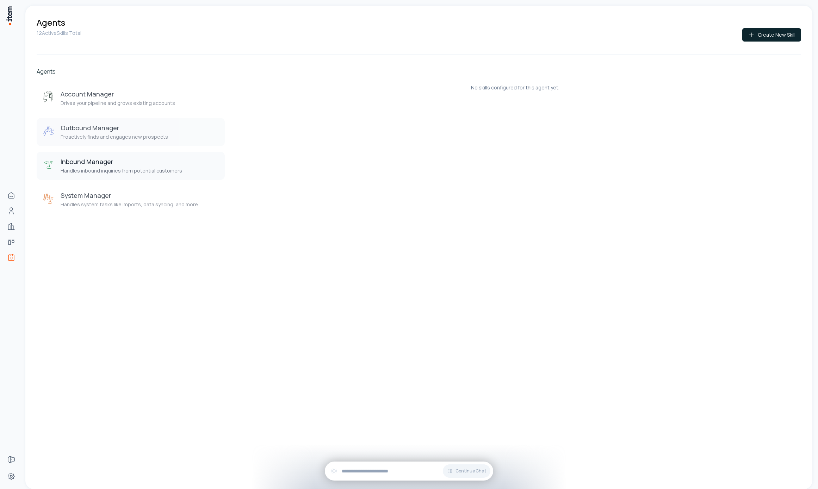
click at [153, 139] on p "Proactively finds and engages new prospects" at bounding box center [114, 136] width 107 height 7
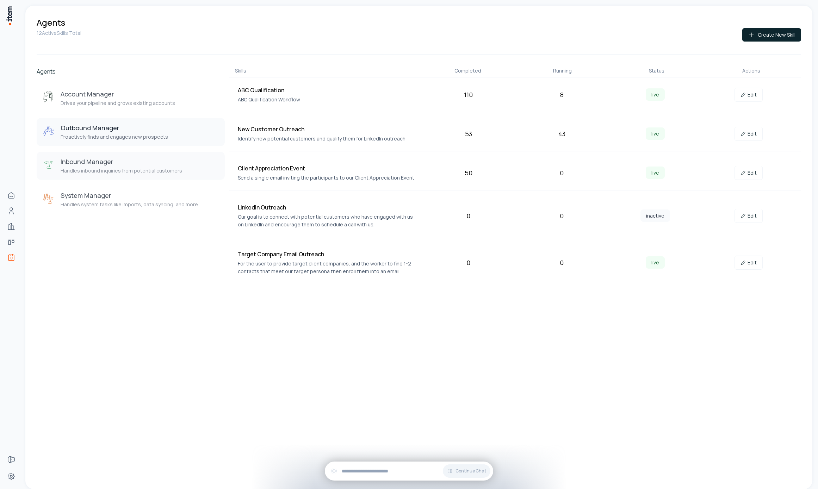
click at [149, 158] on h3 "Inbound Manager" at bounding box center [121, 161] width 121 height 8
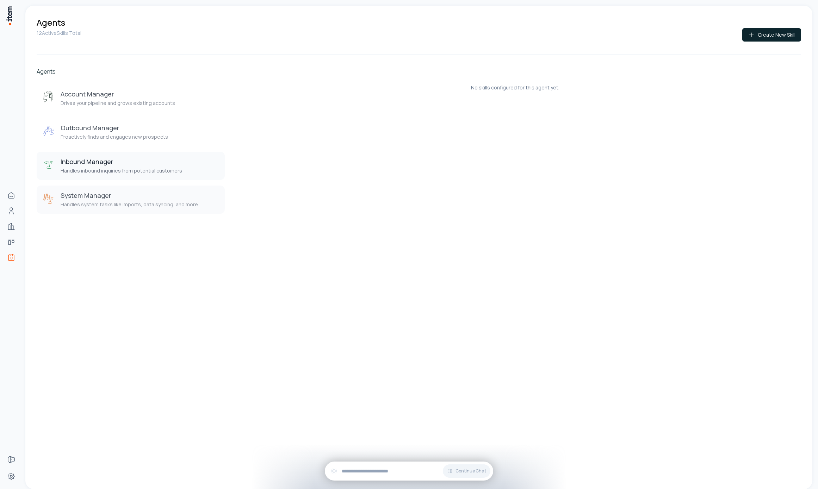
click at [158, 196] on h3 "System Manager" at bounding box center [129, 195] width 137 height 8
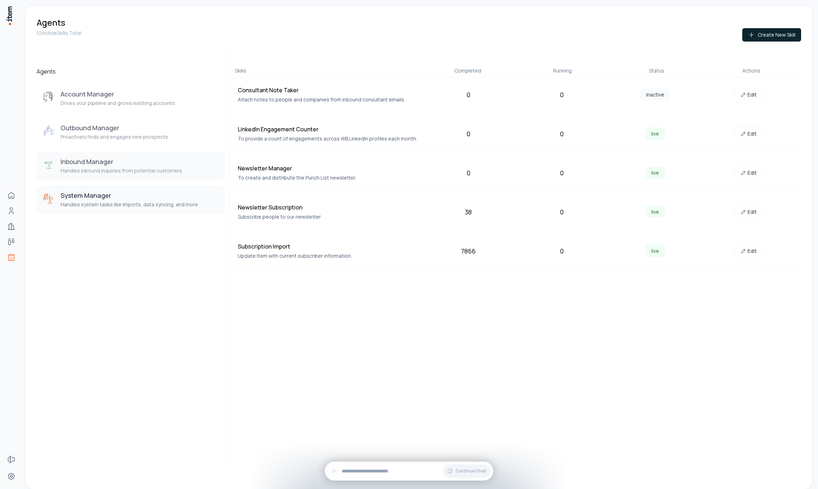
click at [155, 165] on h3 "Inbound Manager" at bounding box center [121, 161] width 121 height 8
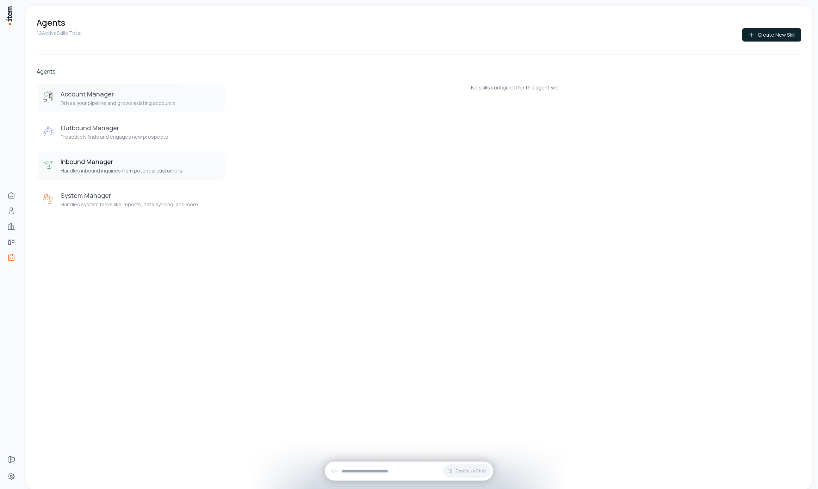
click at [146, 98] on h3 "Account Manager" at bounding box center [118, 94] width 114 height 8
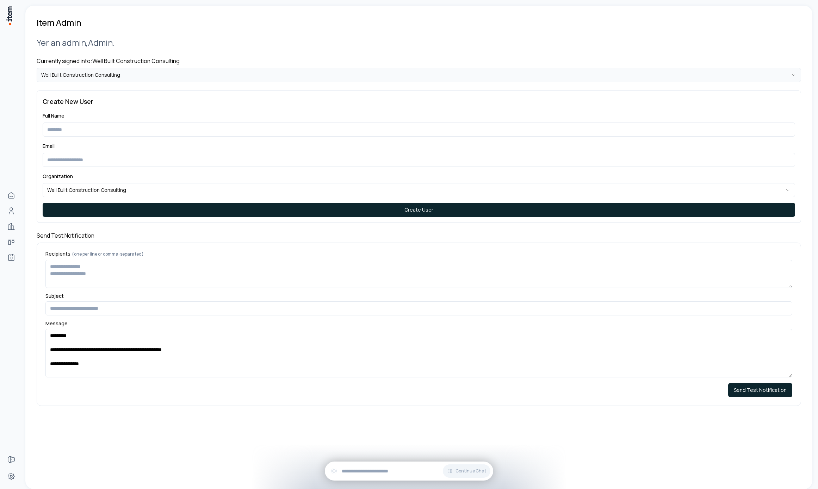
click at [208, 71] on html "**********" at bounding box center [409, 244] width 818 height 489
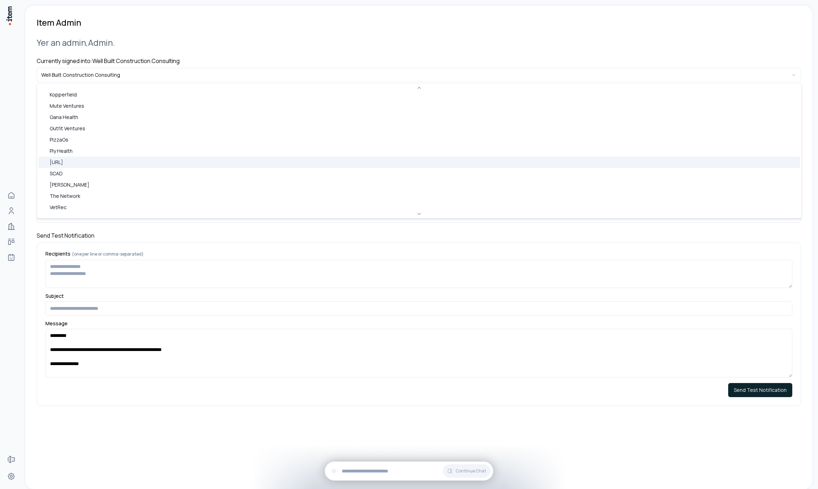
scroll to position [305, 0]
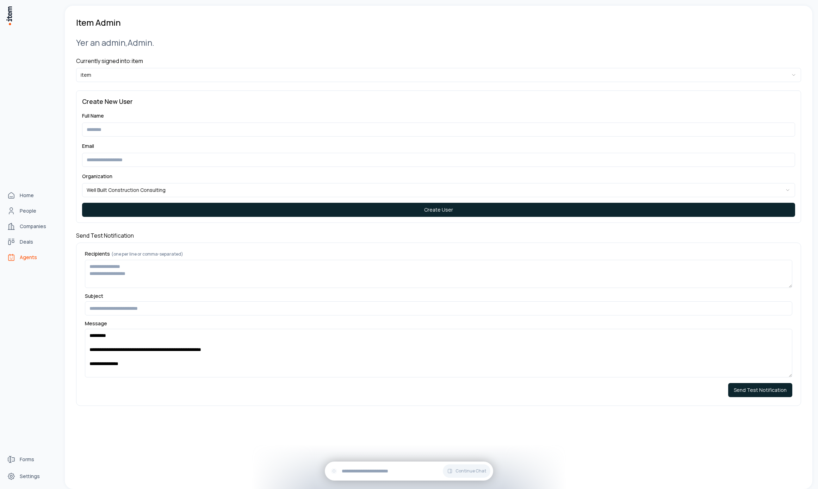
click at [26, 255] on span "Agents" at bounding box center [28, 257] width 17 height 7
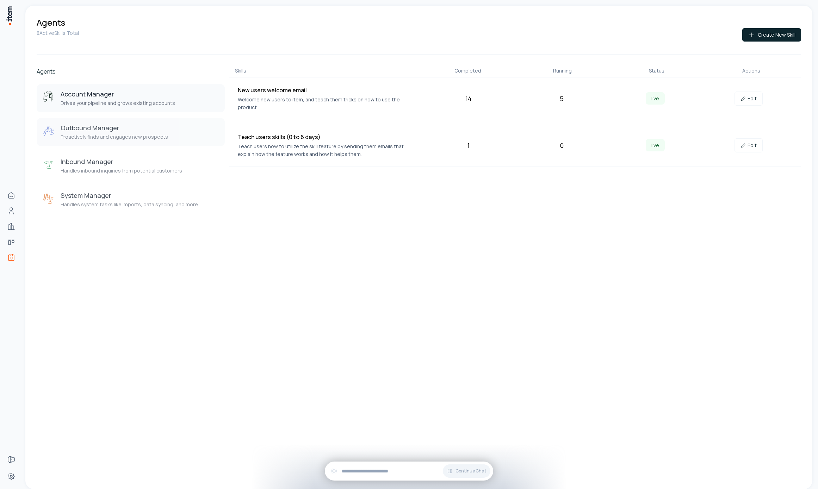
click at [96, 131] on h3 "Outbound Manager" at bounding box center [114, 128] width 107 height 8
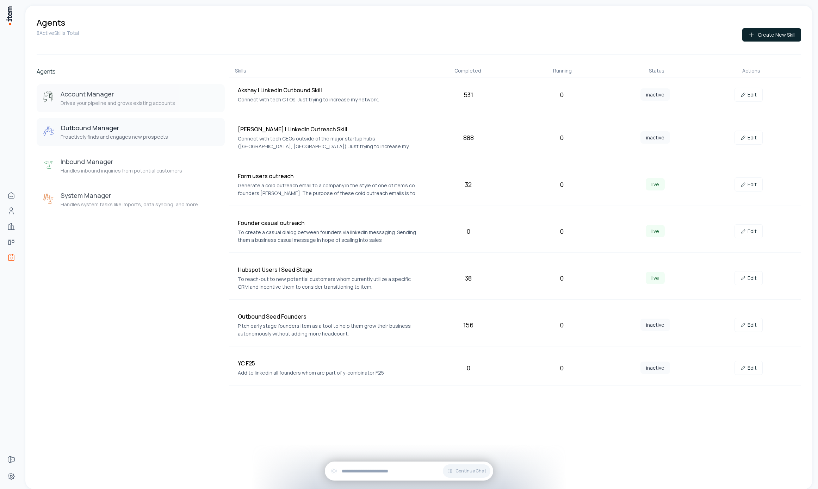
click at [116, 100] on p "Drives your pipeline and grows existing accounts" at bounding box center [118, 103] width 114 height 7
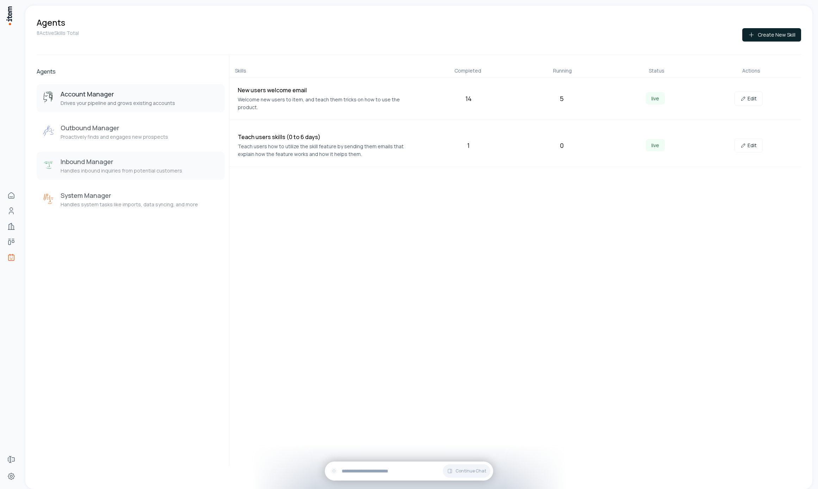
click at [125, 163] on h3 "Inbound Manager" at bounding box center [121, 161] width 121 height 8
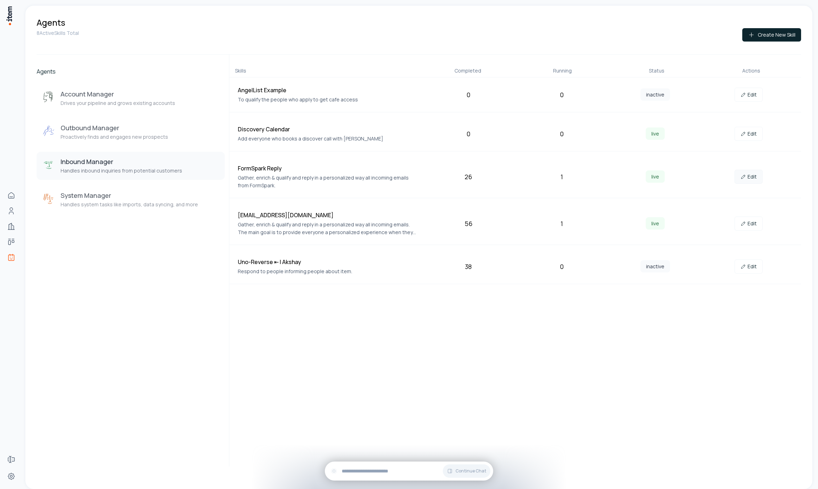
click at [758, 176] on link "Edit" at bounding box center [748, 177] width 28 height 14
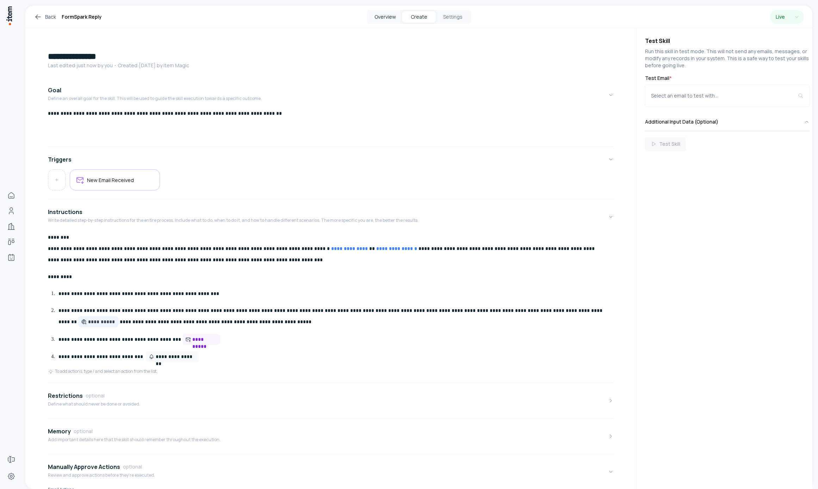
click at [390, 19] on button "Overview" at bounding box center [385, 16] width 34 height 11
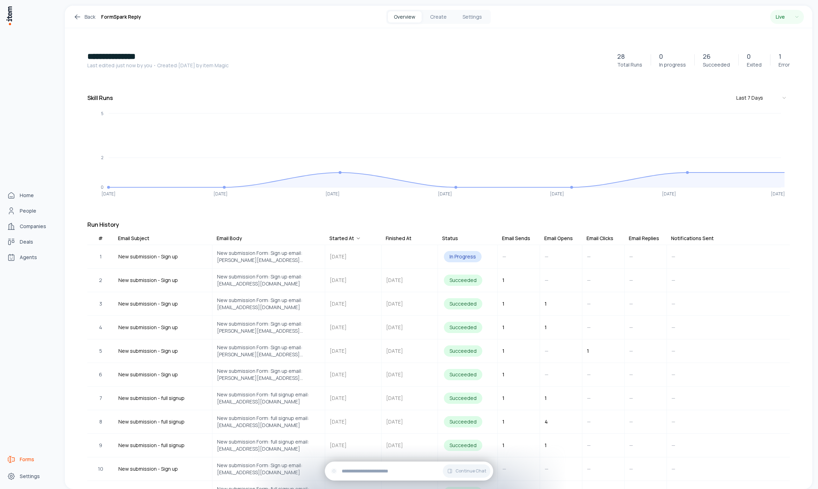
click at [16, 458] on link "Forms" at bounding box center [31, 459] width 54 height 14
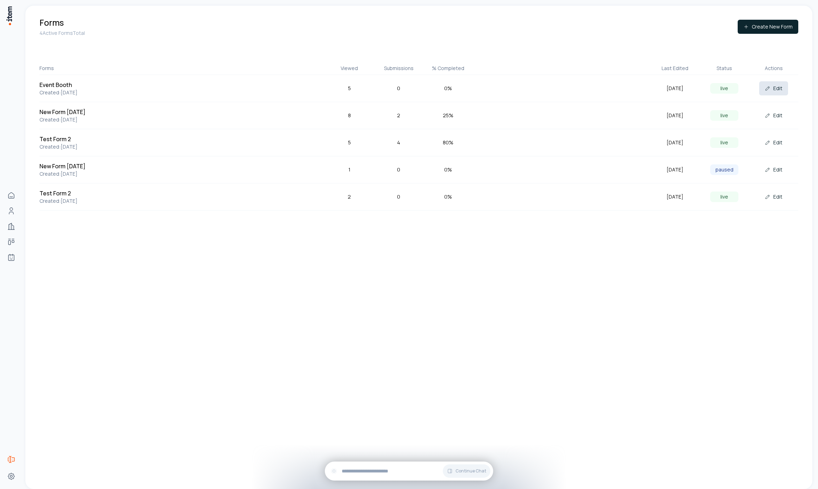
click at [771, 88] on button "Edit" at bounding box center [773, 88] width 29 height 14
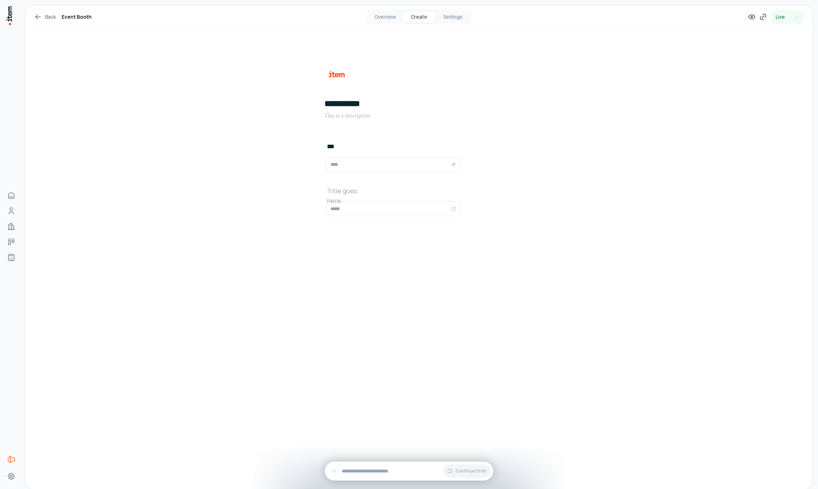
click at [459, 33] on div "**********" at bounding box center [418, 151] width 237 height 247
click at [456, 18] on button "Settings" at bounding box center [453, 16] width 34 height 11
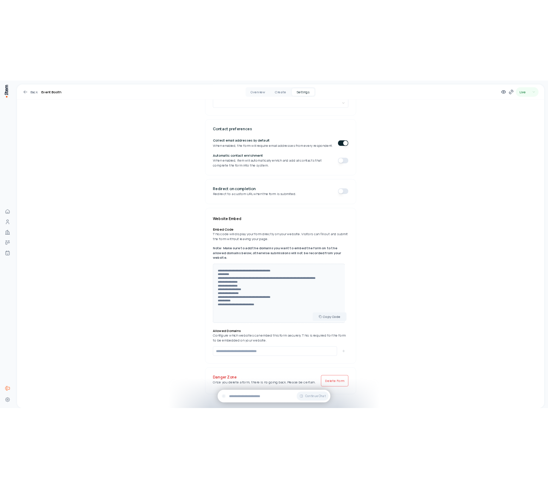
scroll to position [170, 0]
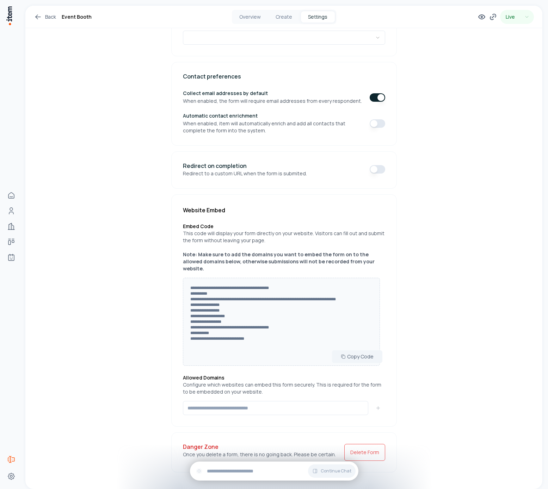
click at [375, 168] on button "button" at bounding box center [376, 169] width 15 height 8
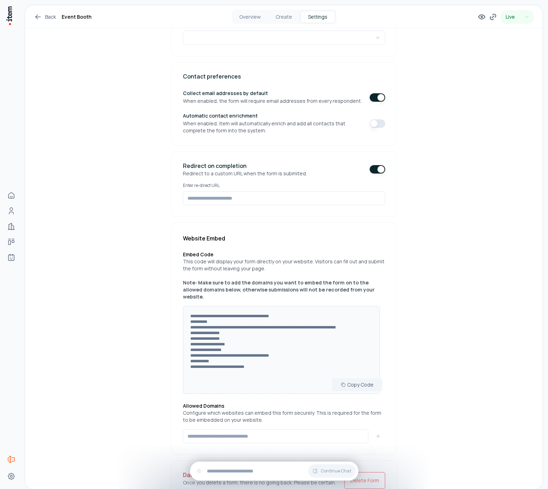
drag, startPoint x: 373, startPoint y: 168, endPoint x: 177, endPoint y: 285, distance: 228.4
click at [373, 168] on button "button" at bounding box center [376, 169] width 15 height 8
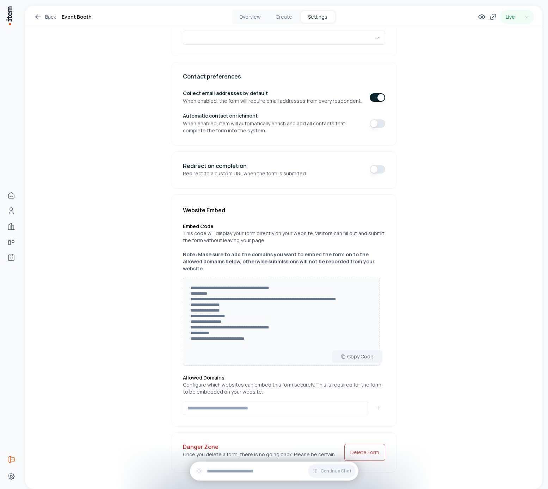
click at [160, 219] on div "**********" at bounding box center [284, 176] width 270 height 637
